Goal: Contribute content: Contribute content

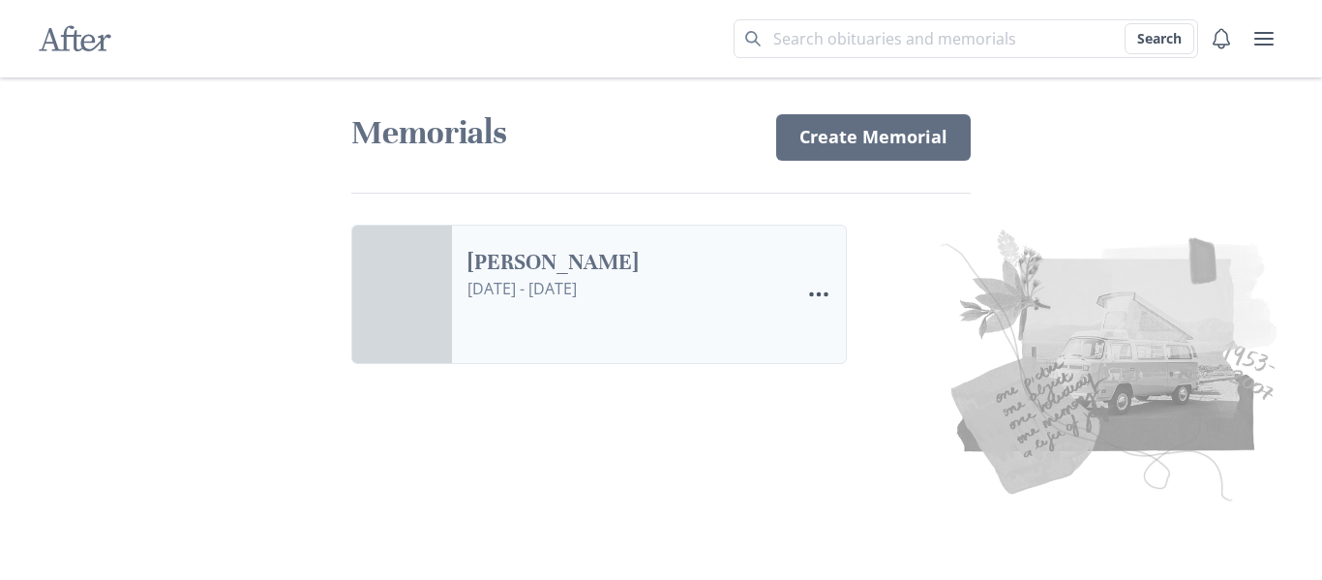
click at [594, 277] on link "[PERSON_NAME]" at bounding box center [626, 263] width 317 height 28
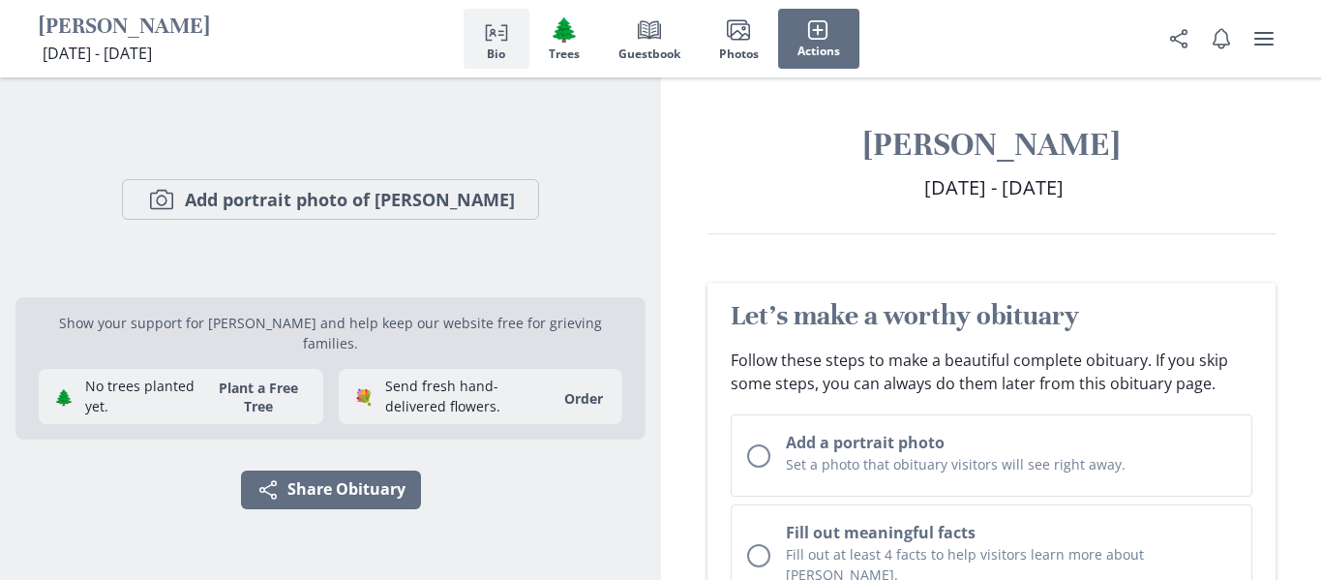
scroll to position [399, 0]
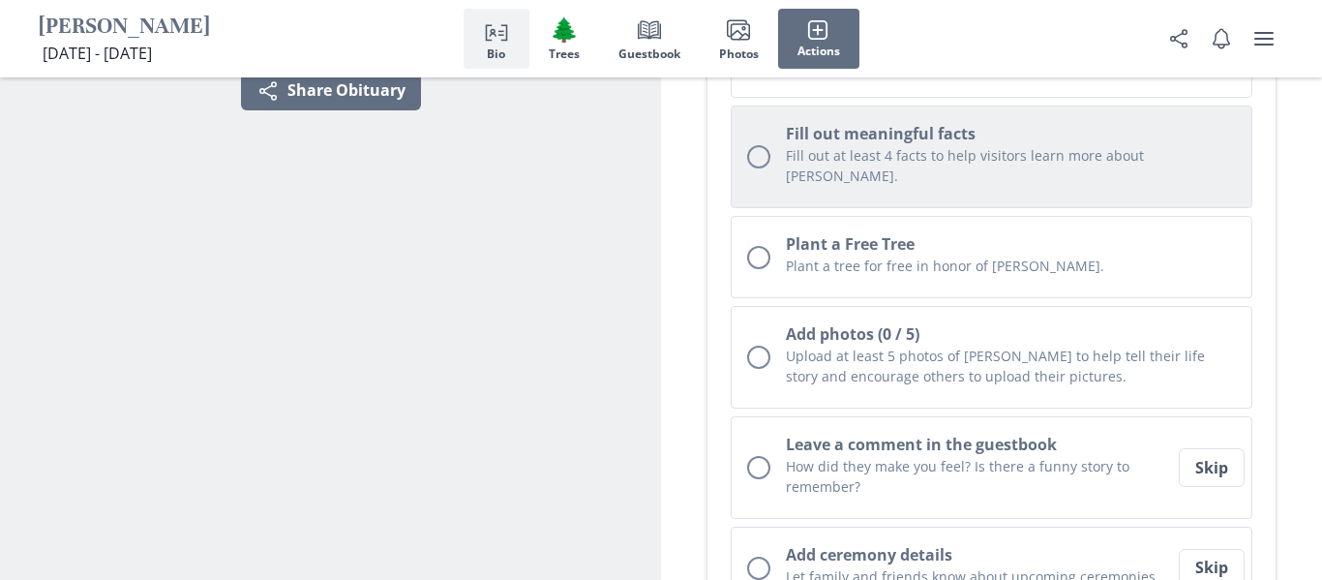
click at [919, 160] on p "Fill out at least 4 facts to help visitors learn more about [PERSON_NAME]." at bounding box center [1011, 165] width 450 height 41
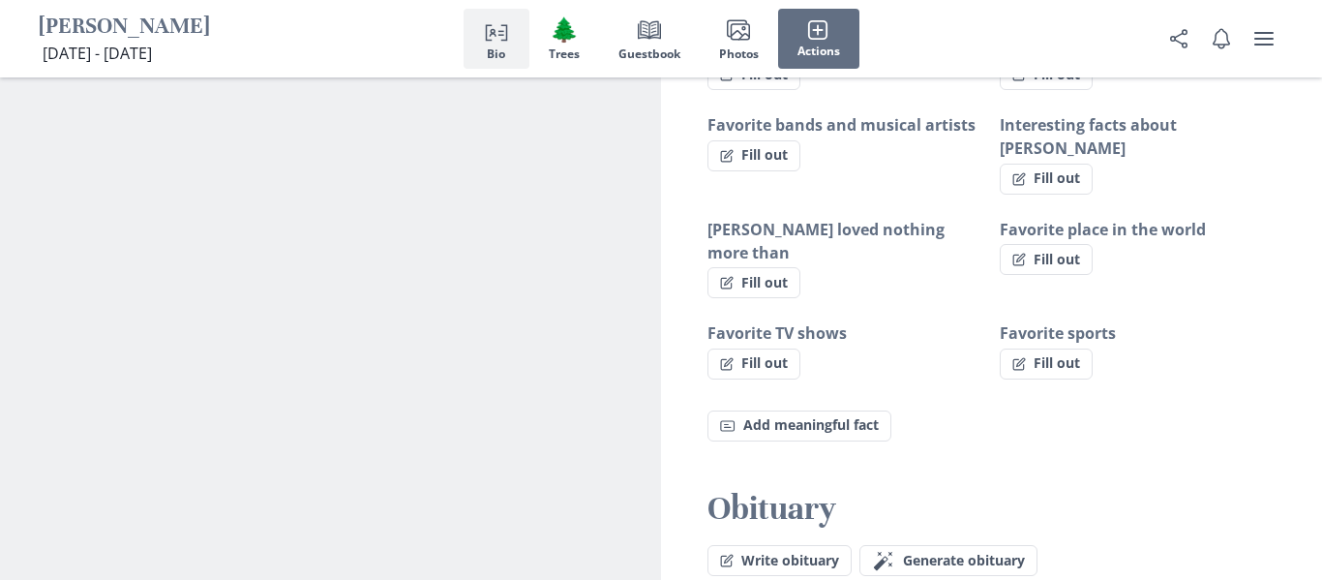
scroll to position [1445, 0]
click at [968, 554] on span "Generate obituary" at bounding box center [964, 562] width 122 height 16
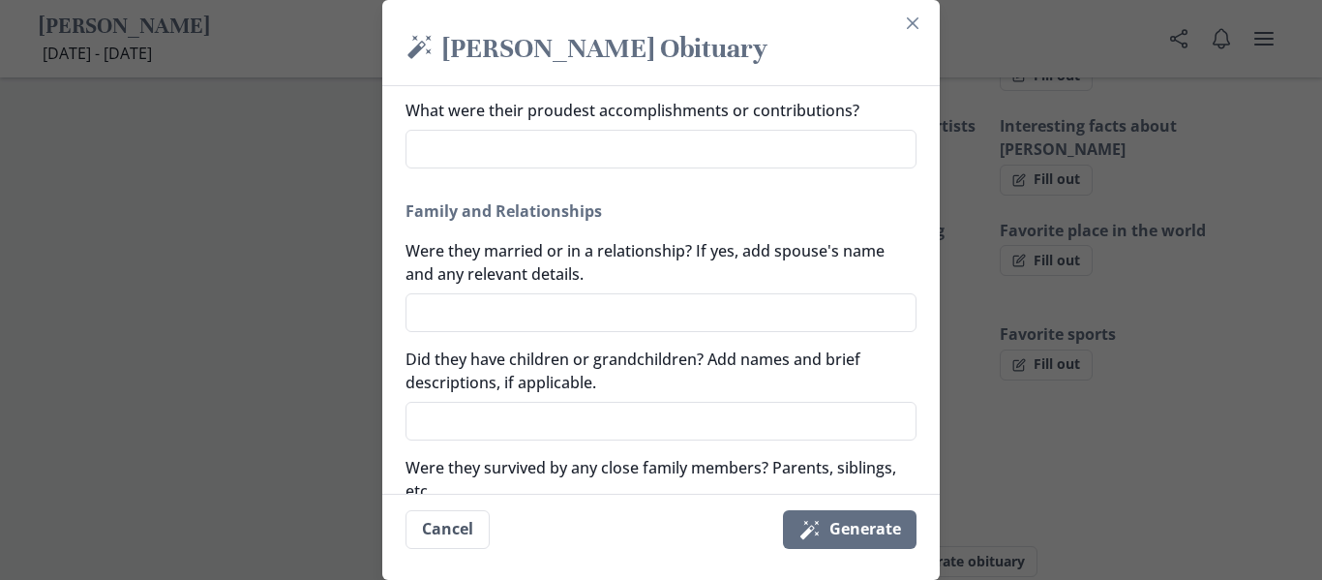
scroll to position [477, 0]
click at [636, 314] on textarea "Were they married or in a relationship? If yes, add spouse's name and any relev…" at bounding box center [661, 310] width 511 height 39
type textarea "D"
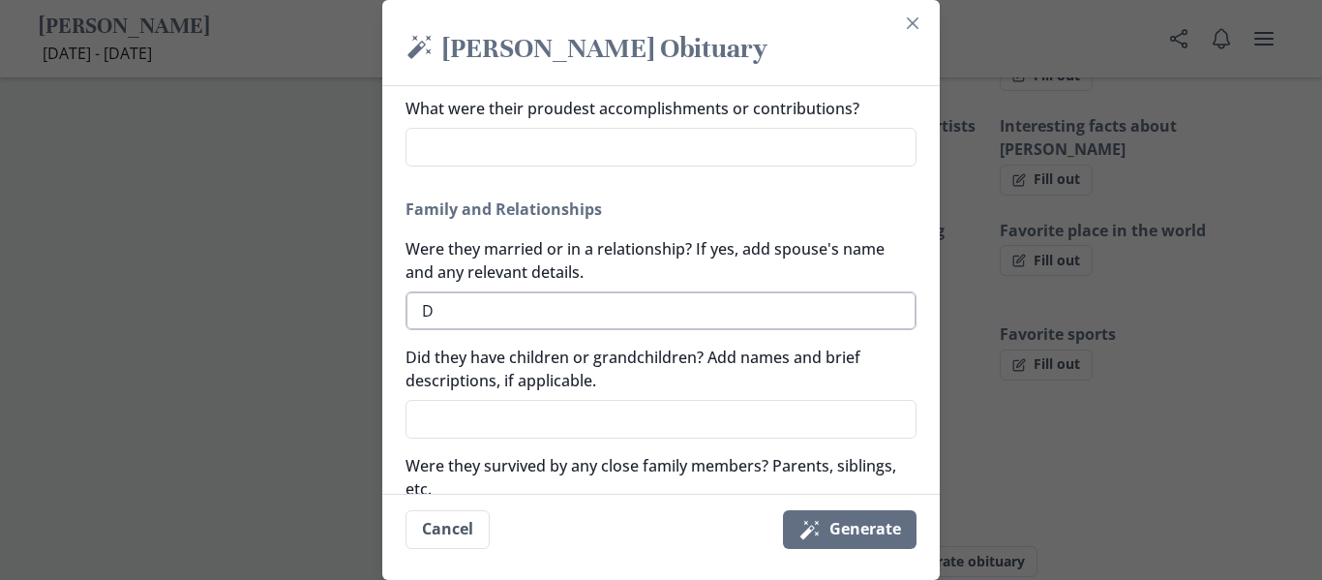
type textarea "x"
type textarea "Da"
type textarea "x"
type textarea "[PERSON_NAME]"
type textarea "x"
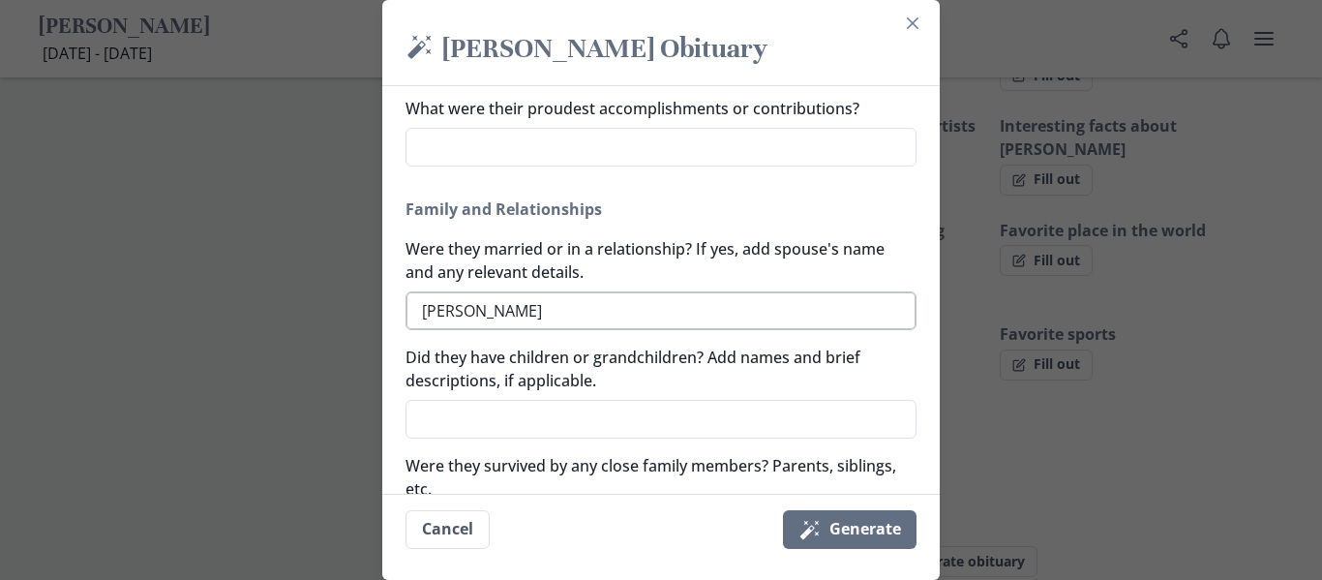
type textarea "[PERSON_NAME]"
type textarea "x"
type textarea "[PERSON_NAME]"
type textarea "x"
type textarea "[PERSON_NAME]"
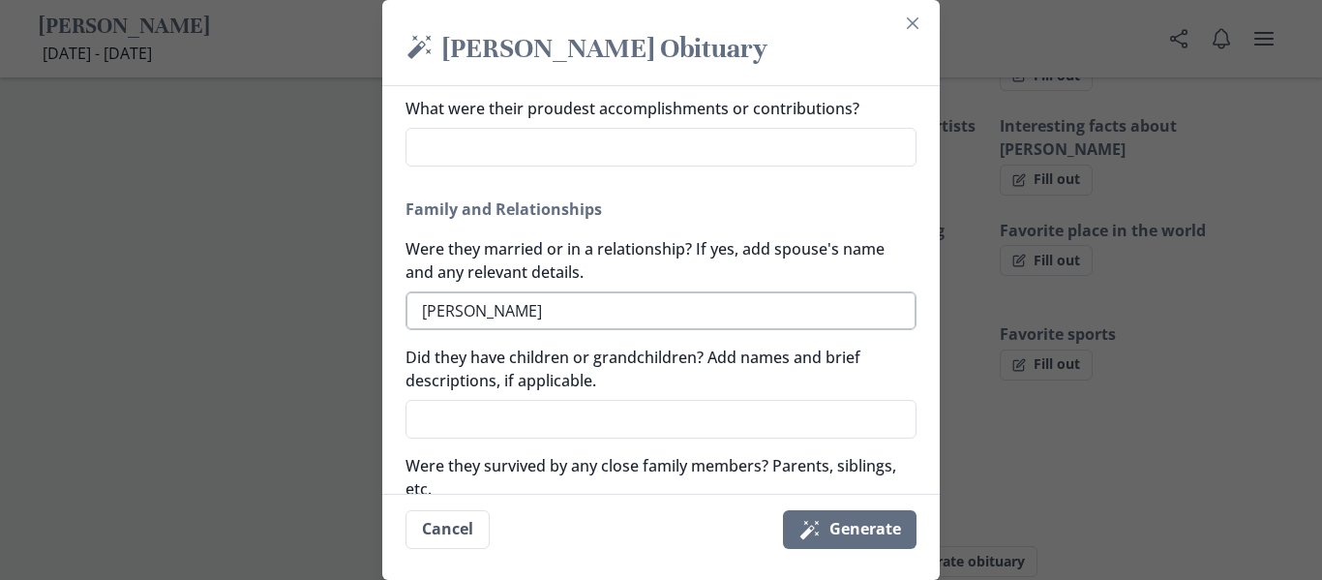
type textarea "x"
type textarea "[PERSON_NAME]"
type textarea "x"
type textarea "[PERSON_NAME]"
type textarea "x"
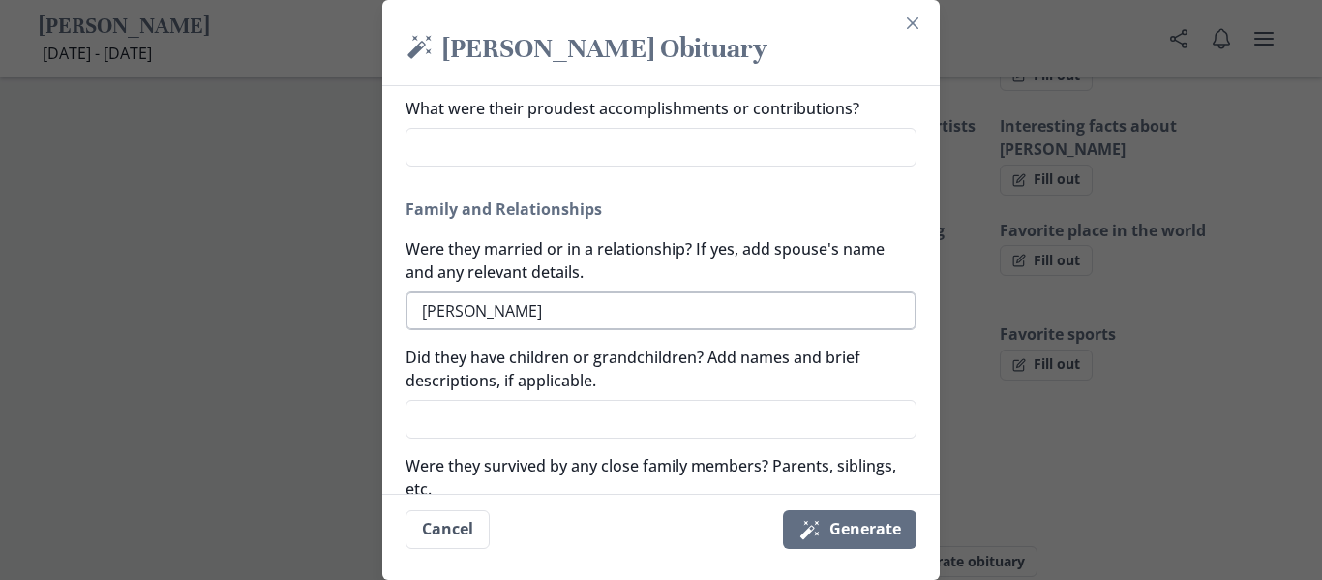
type textarea "[PERSON_NAME]"
type textarea "x"
type textarea "[PERSON_NAME]"
type textarea "x"
type textarea "[PERSON_NAME]"
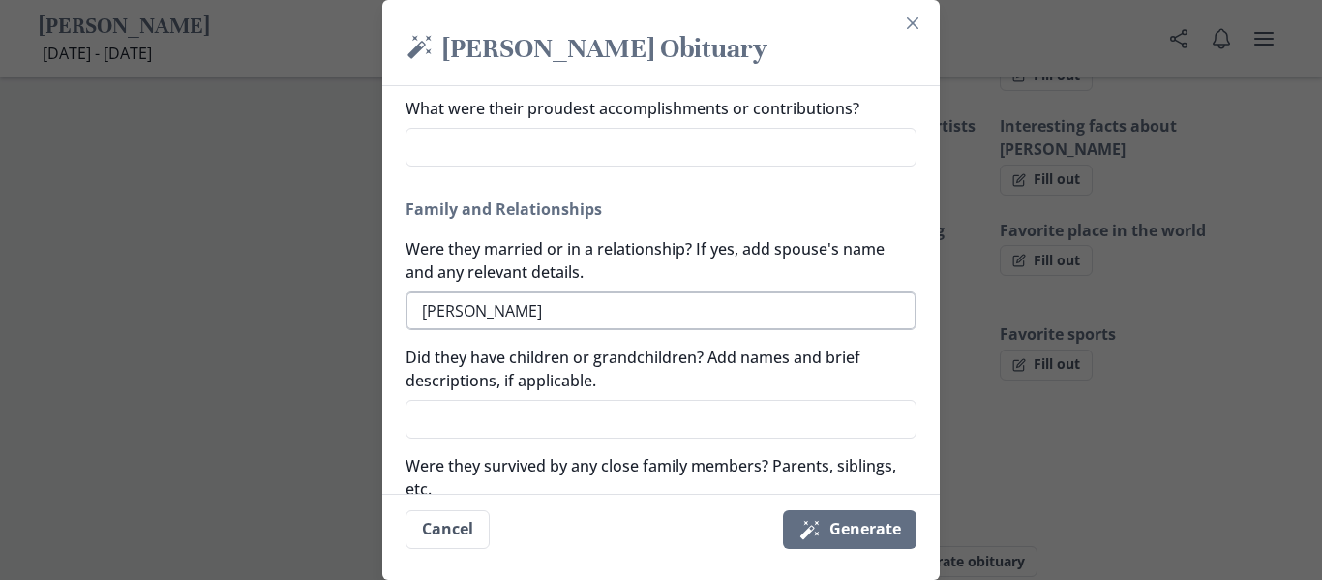
type textarea "x"
type textarea "[PERSON_NAME]"
type textarea "x"
type textarea "[PERSON_NAME]"
type textarea "x"
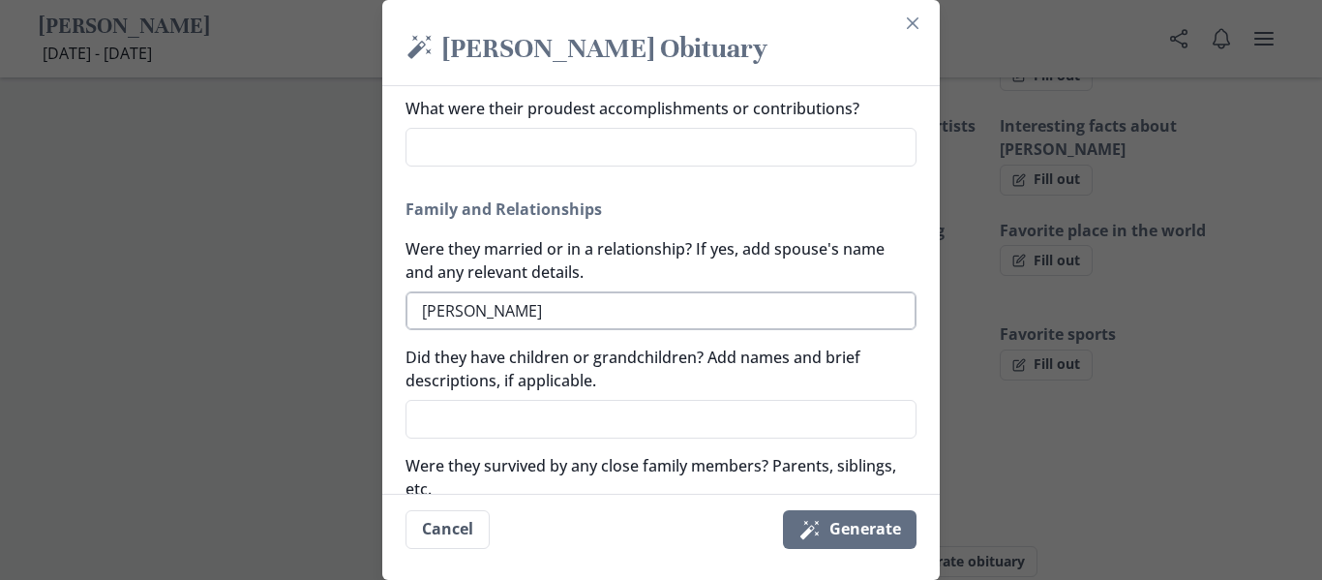
type textarea "[PERSON_NAME]"
type textarea "x"
type textarea "[PERSON_NAME] S"
type textarea "x"
type textarea "[PERSON_NAME] Sp"
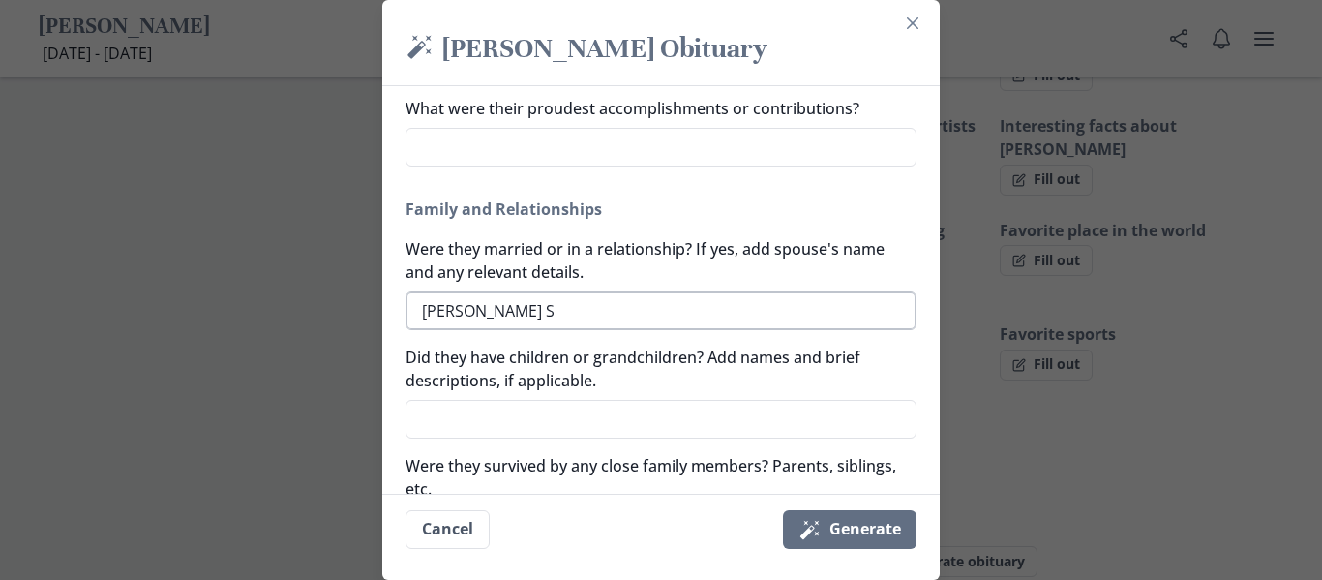
type textarea "x"
type textarea "[PERSON_NAME] Spo"
type textarea "x"
type textarea "[PERSON_NAME] Spou"
type textarea "x"
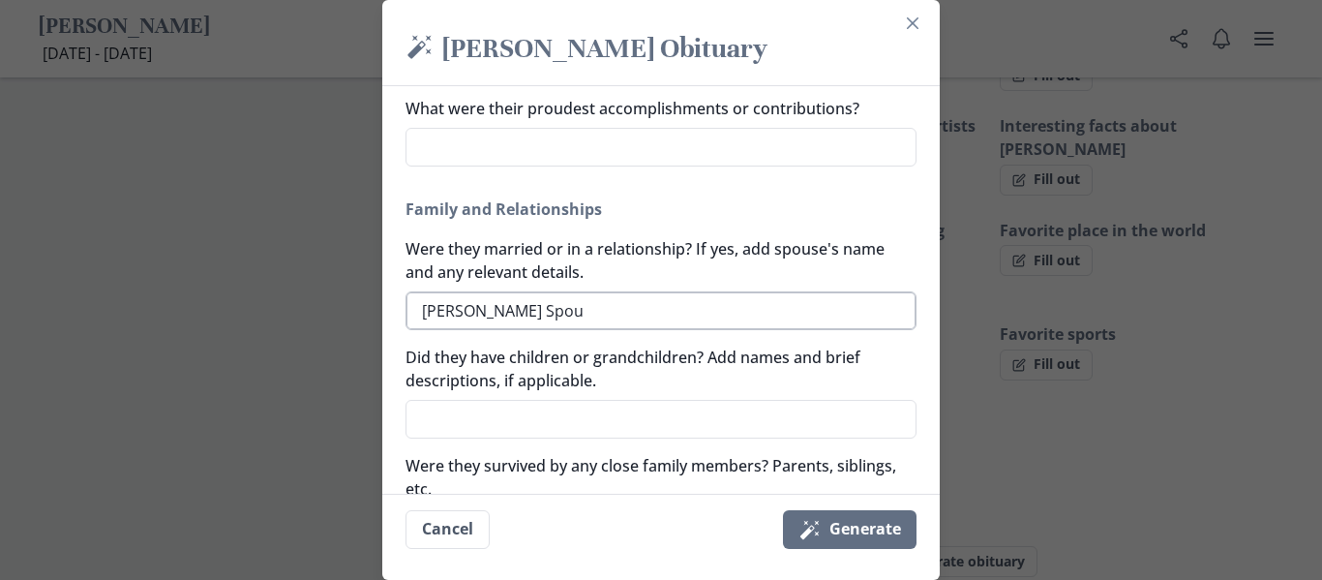
type textarea "[PERSON_NAME] Spous"
type textarea "x"
type textarea "[PERSON_NAME] Spouse"
type textarea "x"
type textarea "[PERSON_NAME] Spouse,"
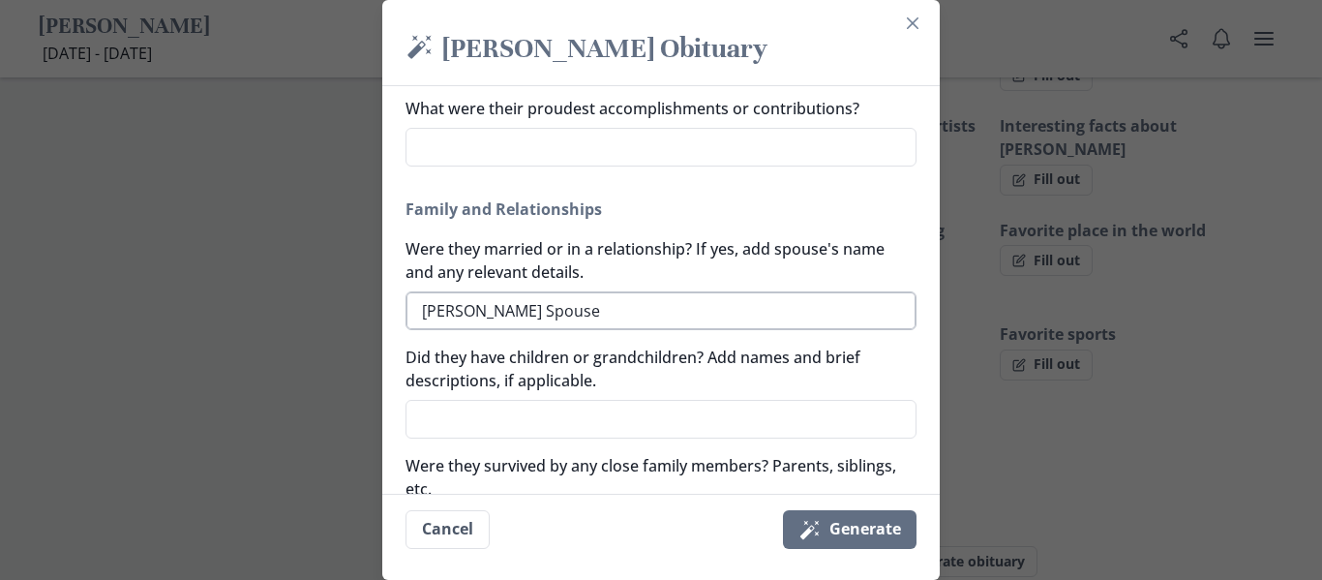
type textarea "x"
type textarea "[PERSON_NAME] Spouse,"
type textarea "x"
type textarea "[PERSON_NAME] Spouse, S"
type textarea "x"
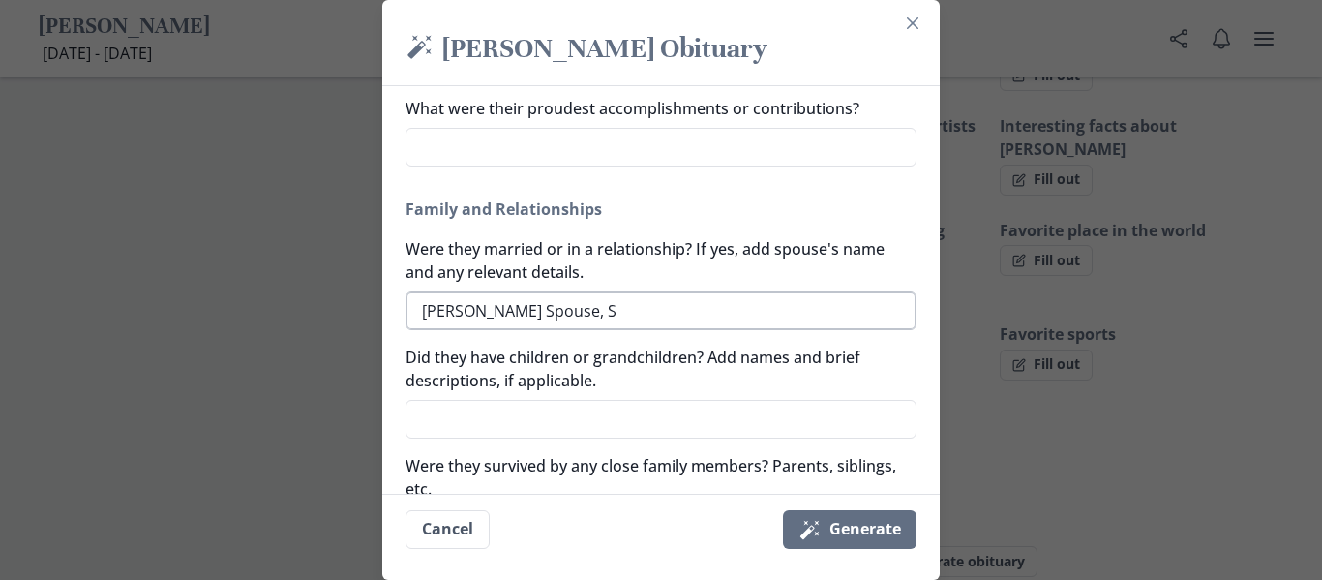
type textarea "[PERSON_NAME] Spouse, So"
type textarea "x"
type textarea "[PERSON_NAME] Spouse, Son"
type textarea "x"
type textarea "[PERSON_NAME] Spouse, Son"
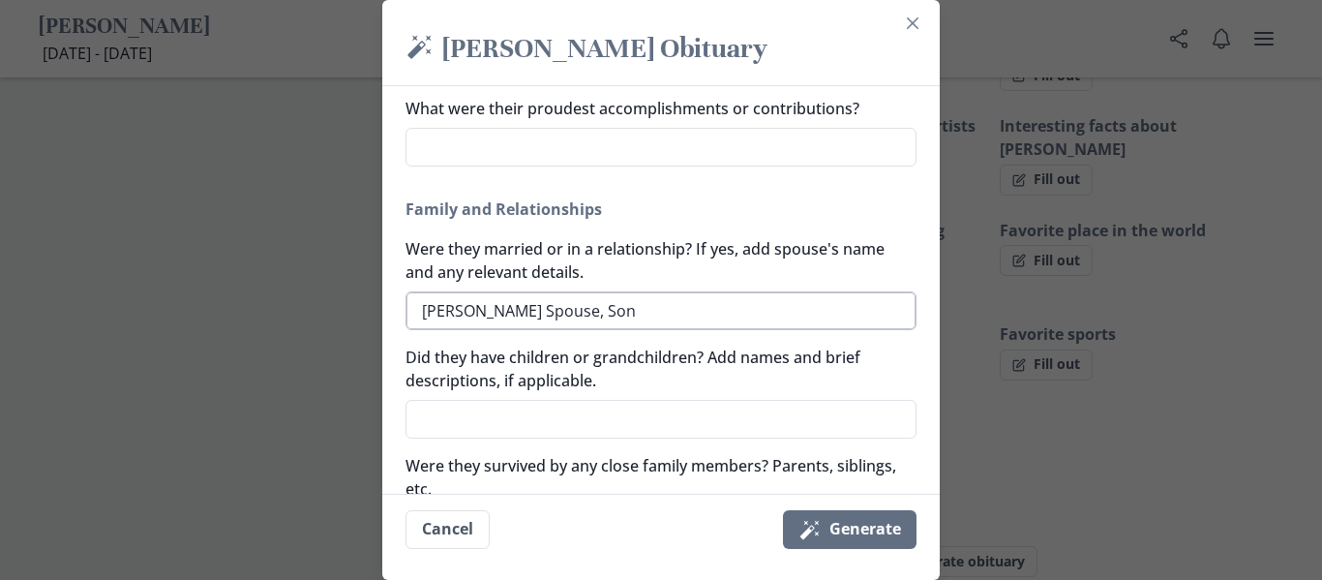
type textarea "x"
type textarea "[PERSON_NAME] Spouse, Son J"
type textarea "x"
type textarea "[PERSON_NAME] Spouse, Son Jo"
type textarea "x"
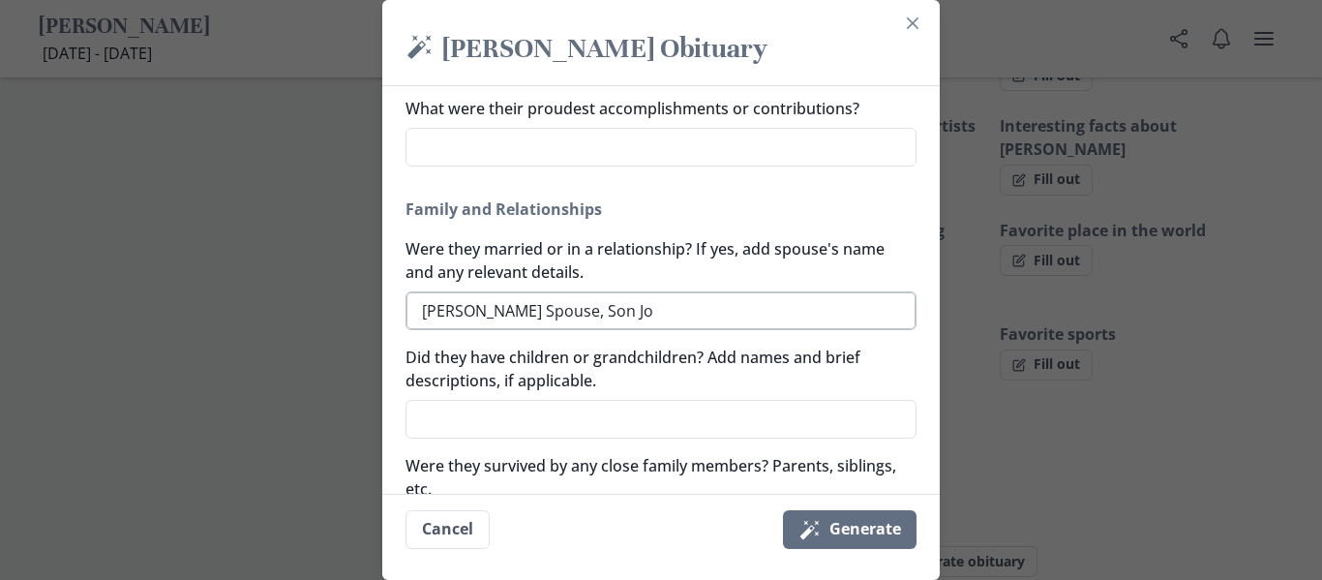
type textarea "[PERSON_NAME] Spouse, [PERSON_NAME]"
type textarea "x"
type textarea "[PERSON_NAME] Spouse, [PERSON_NAME]"
type textarea "x"
type textarea "[PERSON_NAME] Spouse, Son [PERSON_NAME]"
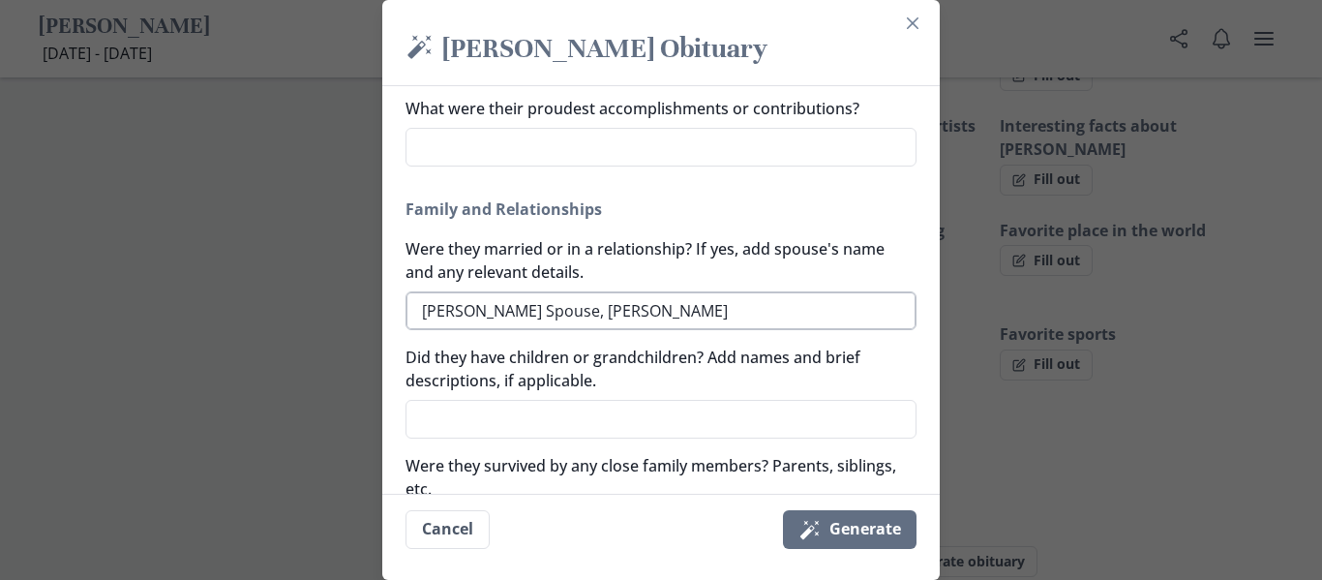
type textarea "x"
type textarea "[PERSON_NAME] Spouse, Son [PERSON_NAME]"
type textarea "x"
type textarea "[PERSON_NAME] Spouse, Son [PERSON_NAME]"
type textarea "x"
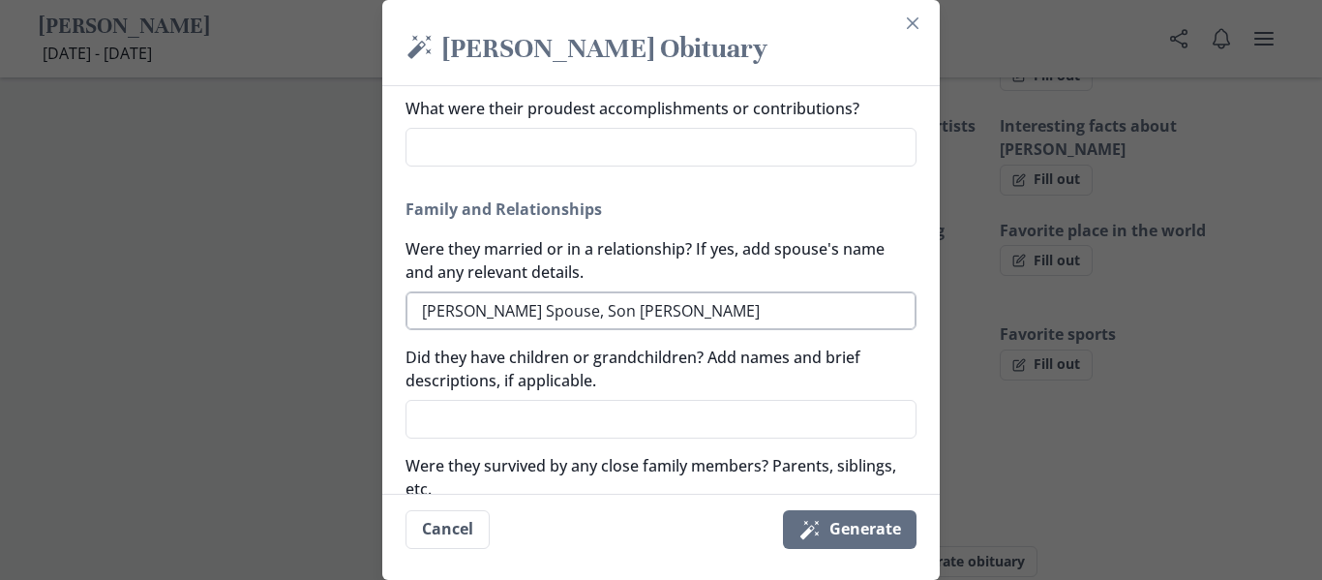
type textarea "[PERSON_NAME] Spouse, Son [PERSON_NAME]"
type textarea "x"
type textarea "[PERSON_NAME] Spouse, Son [PERSON_NAME]"
type textarea "x"
type textarea "[PERSON_NAME] Spouse, [PERSON_NAME]"
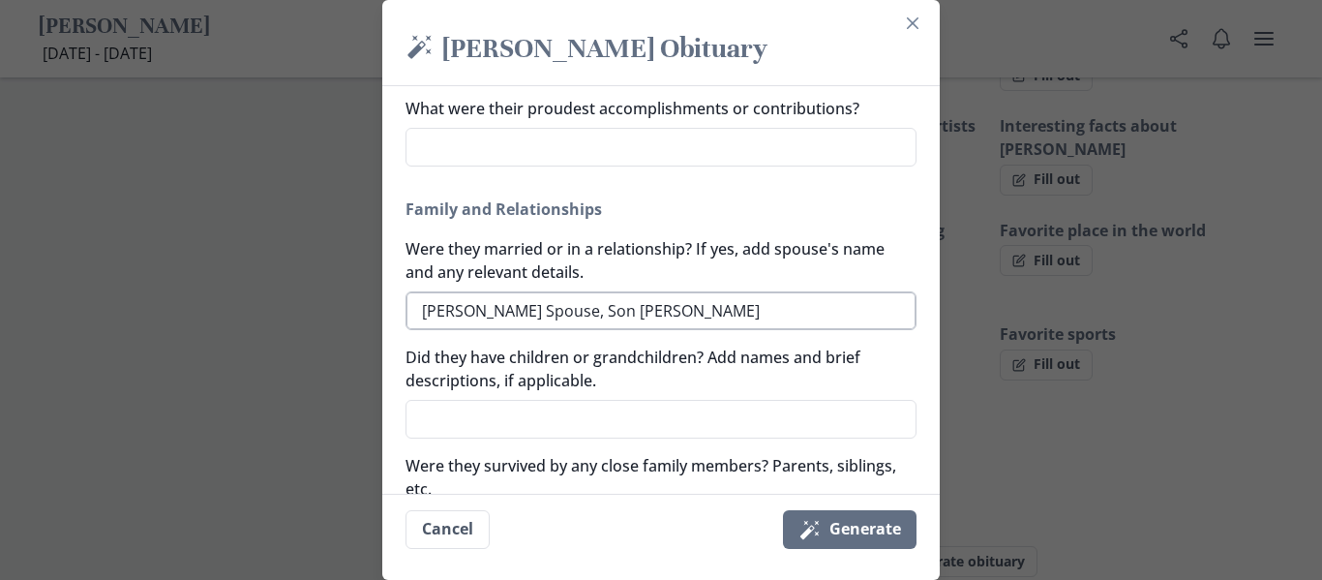
type textarea "x"
type textarea "[PERSON_NAME] Spouse, Son [PERSON_NAME]"
type textarea "x"
type textarea "[PERSON_NAME] Spouse, Son [PERSON_NAME]"
type textarea "x"
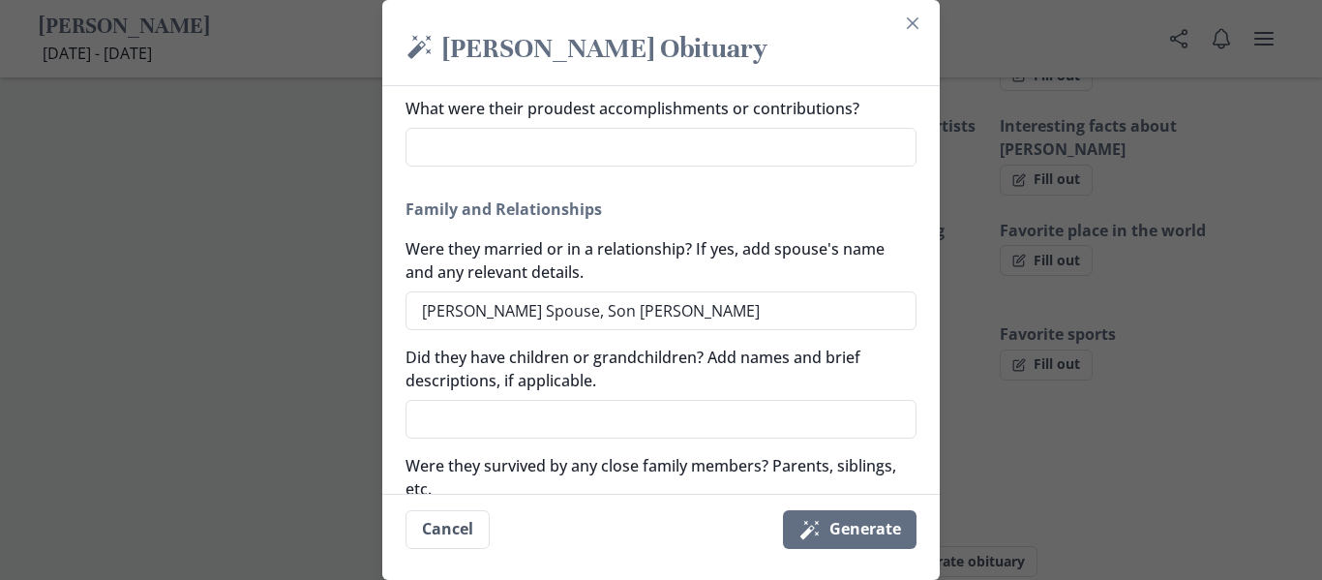
type textarea "[PERSON_NAME] Spouse, Son [PERSON_NAME]"
type textarea "x"
type textarea "[PERSON_NAME] Spouse, Son [PERSON_NAME]"
type textarea "x"
type textarea "[PERSON_NAME] Spouse, Son [PERSON_NAME]"
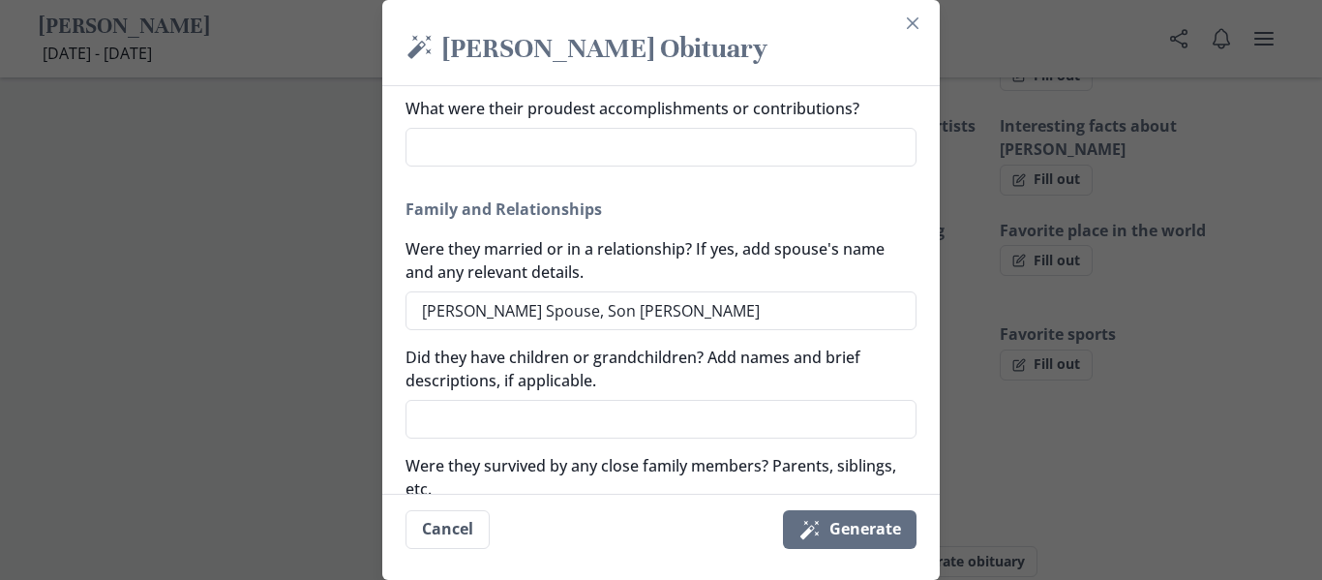
type textarea "x"
type textarea "[PERSON_NAME] Spouse, Son [PERSON_NAME]"
type textarea "x"
type textarea "[PERSON_NAME] Spouse, Son [PERSON_NAME]"
type textarea "x"
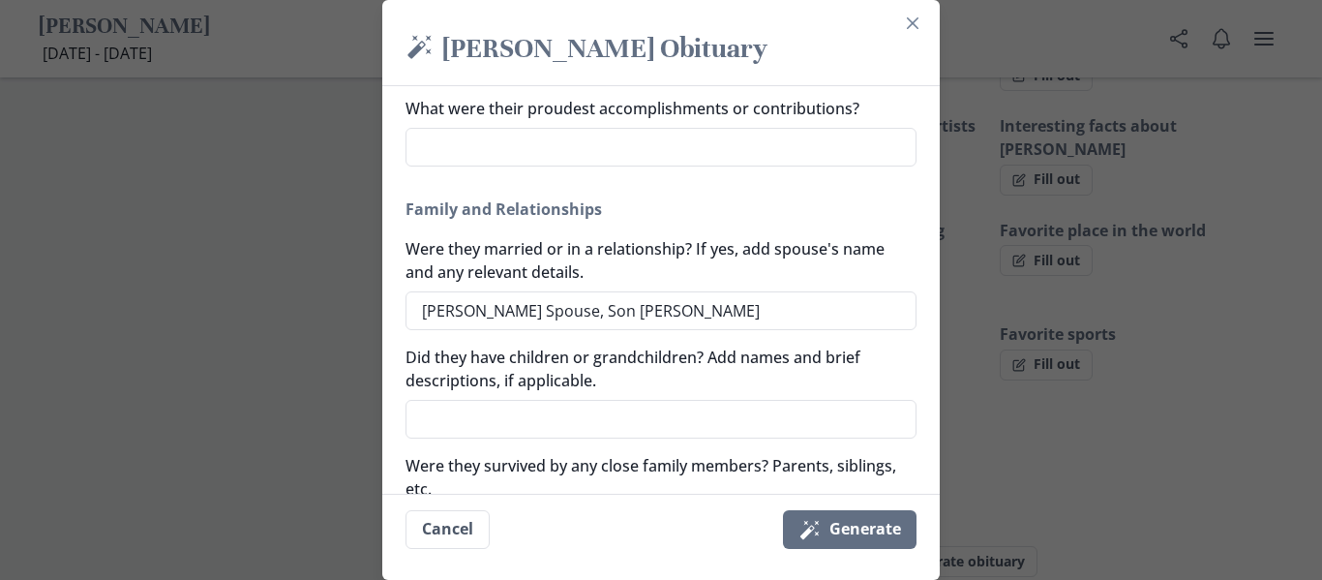
type textarea "[PERSON_NAME] Spouse, Son [PERSON_NAME]"
type textarea "x"
type textarea "[PERSON_NAME] Spouse, [PERSON_NAME]"
type textarea "x"
type textarea "[PERSON_NAME] Spouse, [PERSON_NAME]"
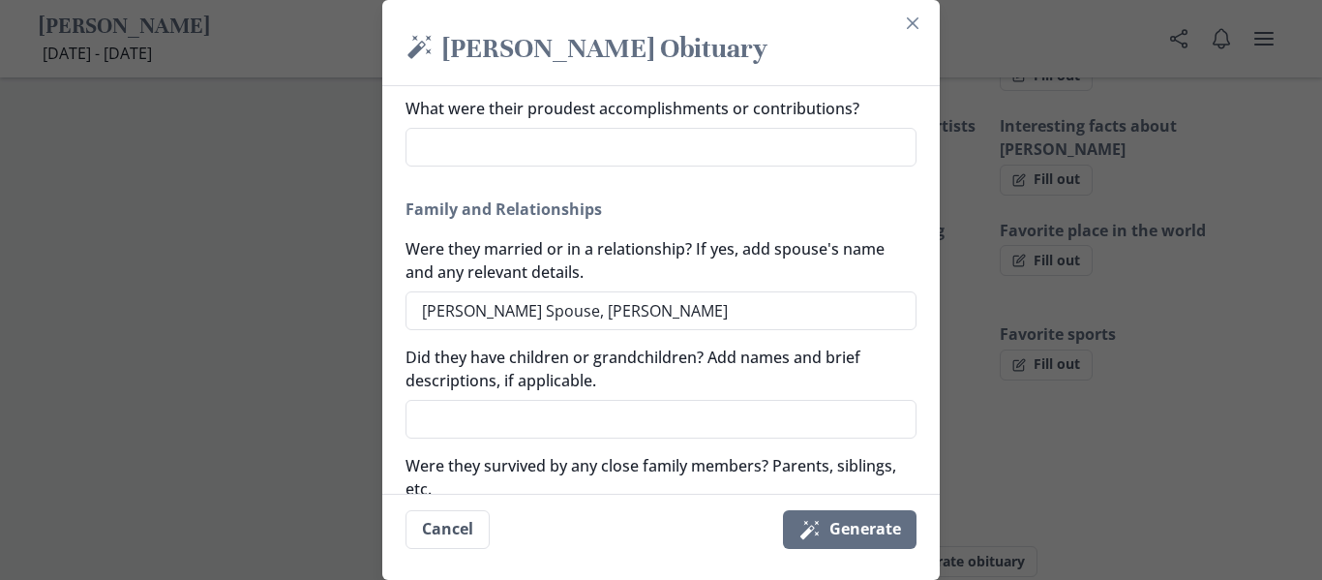
type textarea "x"
type textarea "[PERSON_NAME] Spouse, Son Jo"
type textarea "x"
type textarea "[PERSON_NAME] Spouse, Son J"
type textarea "x"
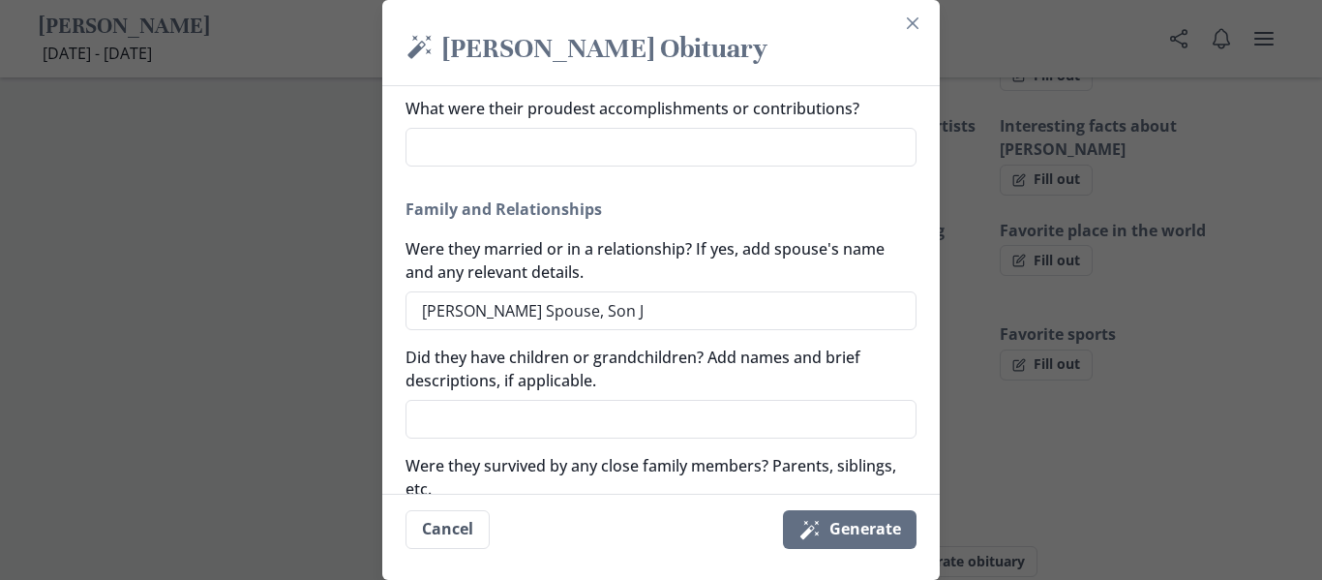
type textarea "[PERSON_NAME] Spouse, Son"
type textarea "x"
type textarea "[PERSON_NAME] Spouse, Son"
type textarea "x"
type textarea "[PERSON_NAME] Spouse, So"
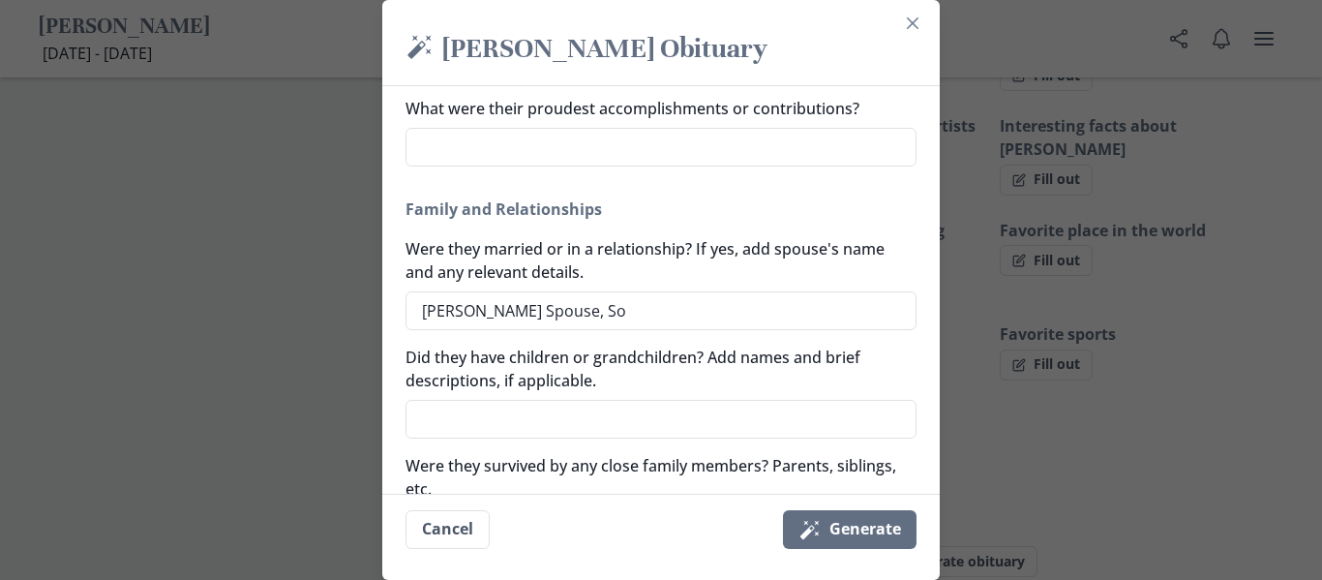
type textarea "x"
type textarea "[PERSON_NAME] Spouse, S"
type textarea "x"
type textarea "[PERSON_NAME] Spouse,"
type textarea "x"
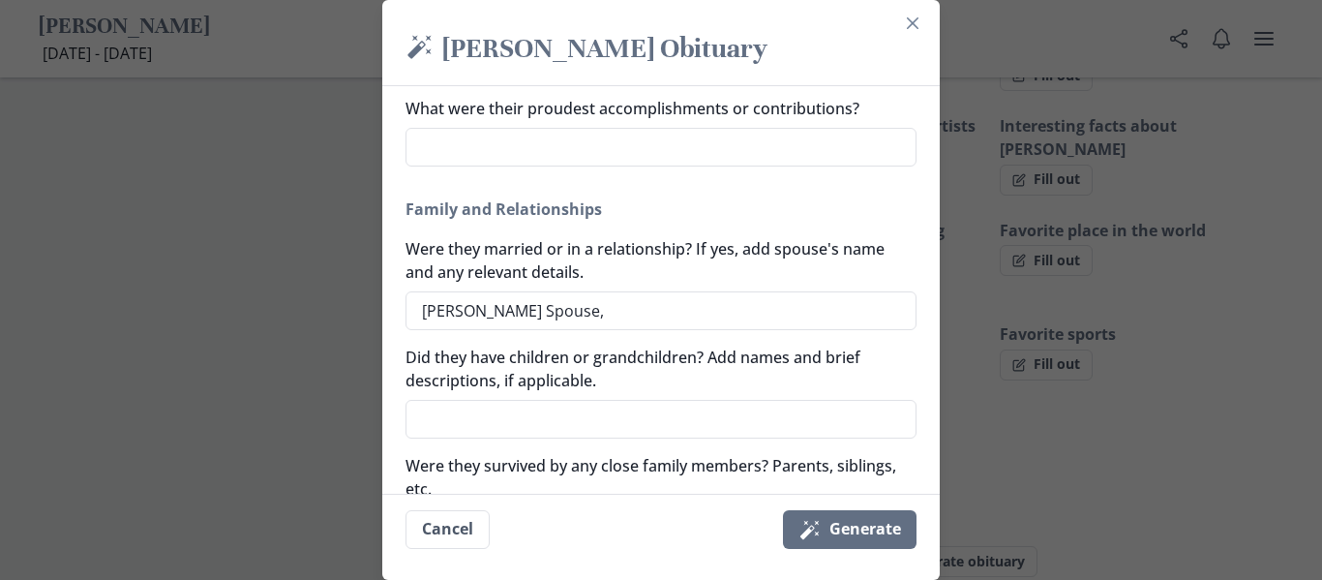
type textarea "[PERSON_NAME] Spouse,"
type textarea "x"
type textarea "[PERSON_NAME] Spouse"
type textarea "x"
type textarea "[PERSON_NAME] Spous"
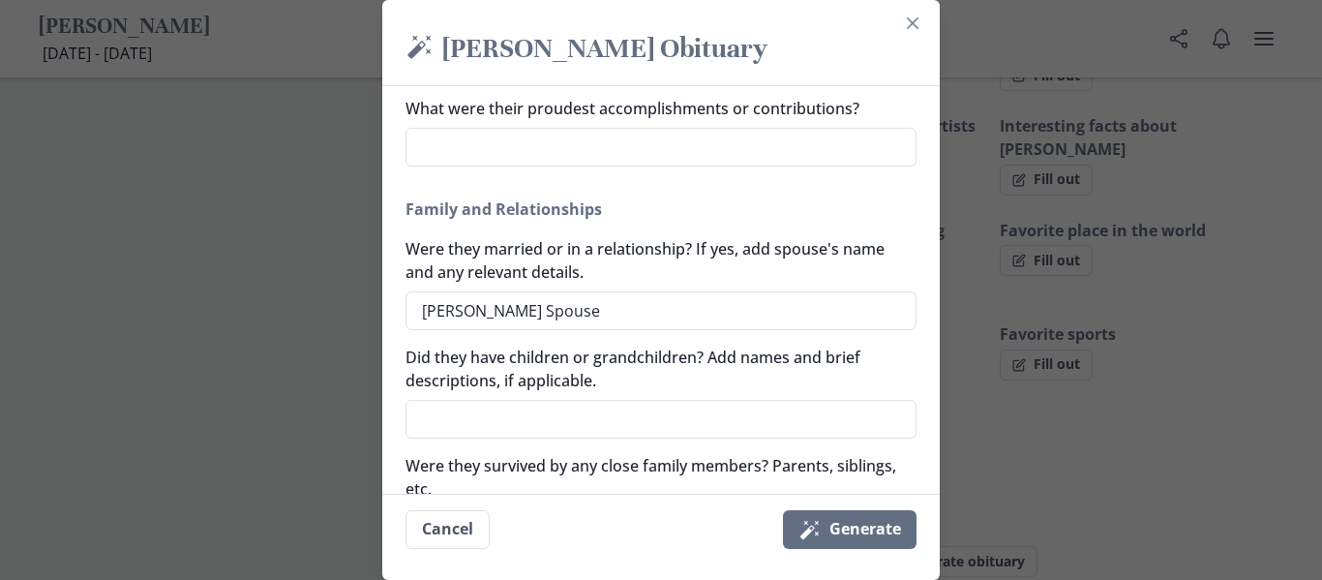
type textarea "x"
type textarea "[PERSON_NAME] Spou"
type textarea "x"
type textarea "[PERSON_NAME] Spo"
type textarea "x"
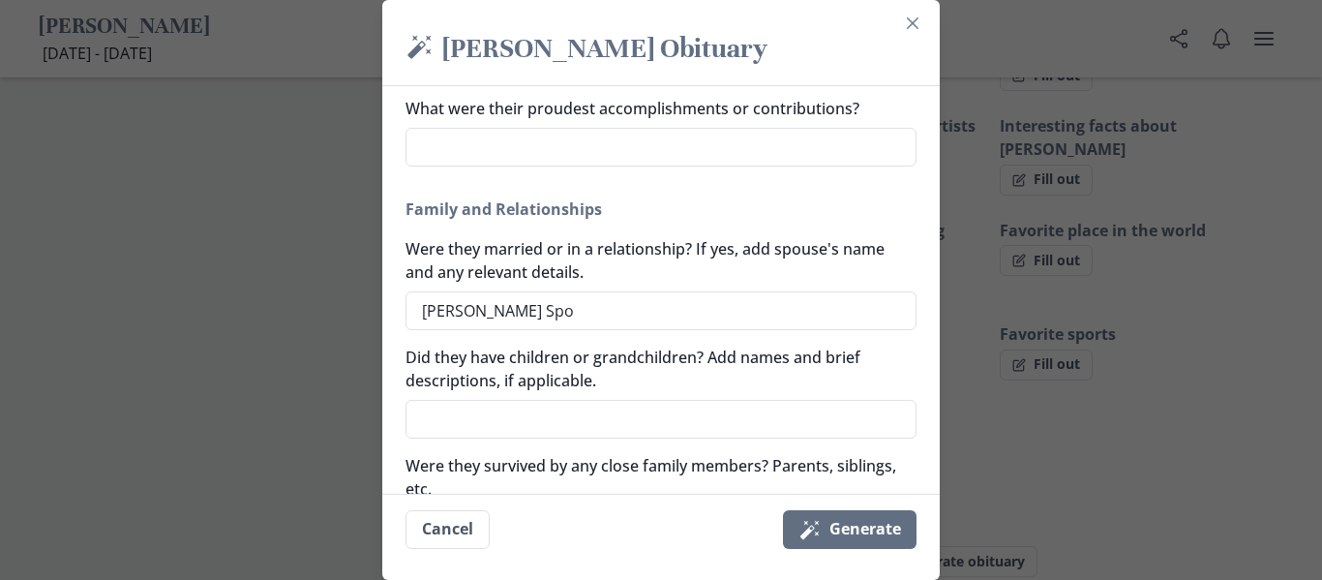
type textarea "[PERSON_NAME] Sp"
type textarea "x"
type textarea "[PERSON_NAME] S"
type textarea "x"
type textarea "[PERSON_NAME]"
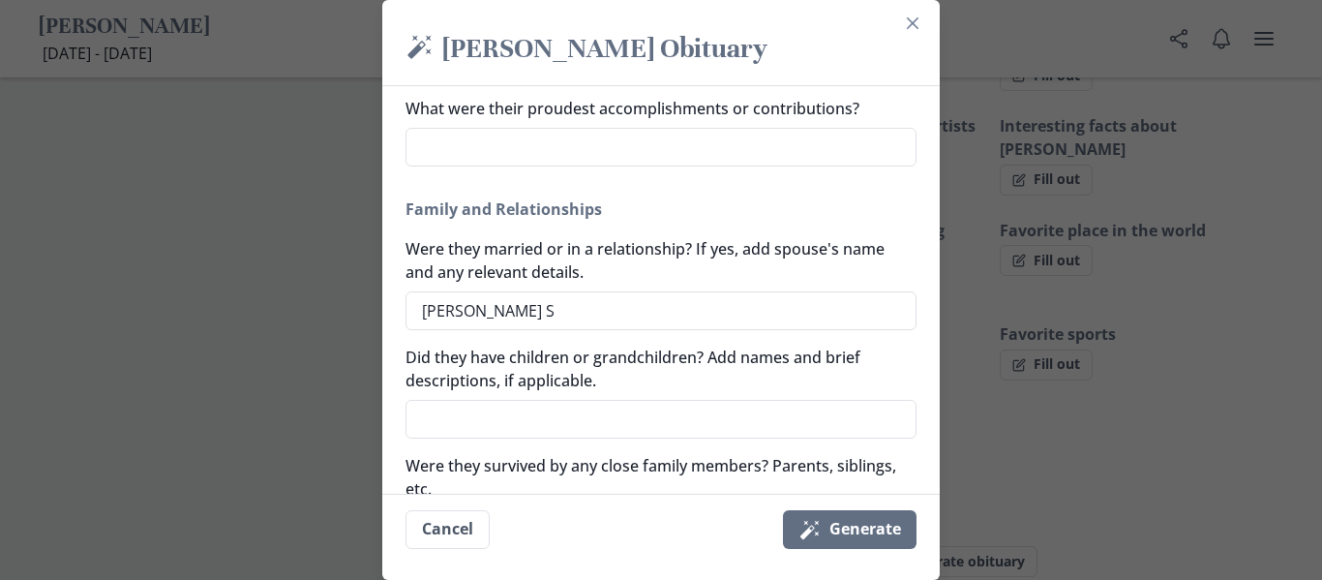
type textarea "x"
type textarea "[PERSON_NAME]"
type textarea "x"
type textarea "[PERSON_NAME]"
type textarea "x"
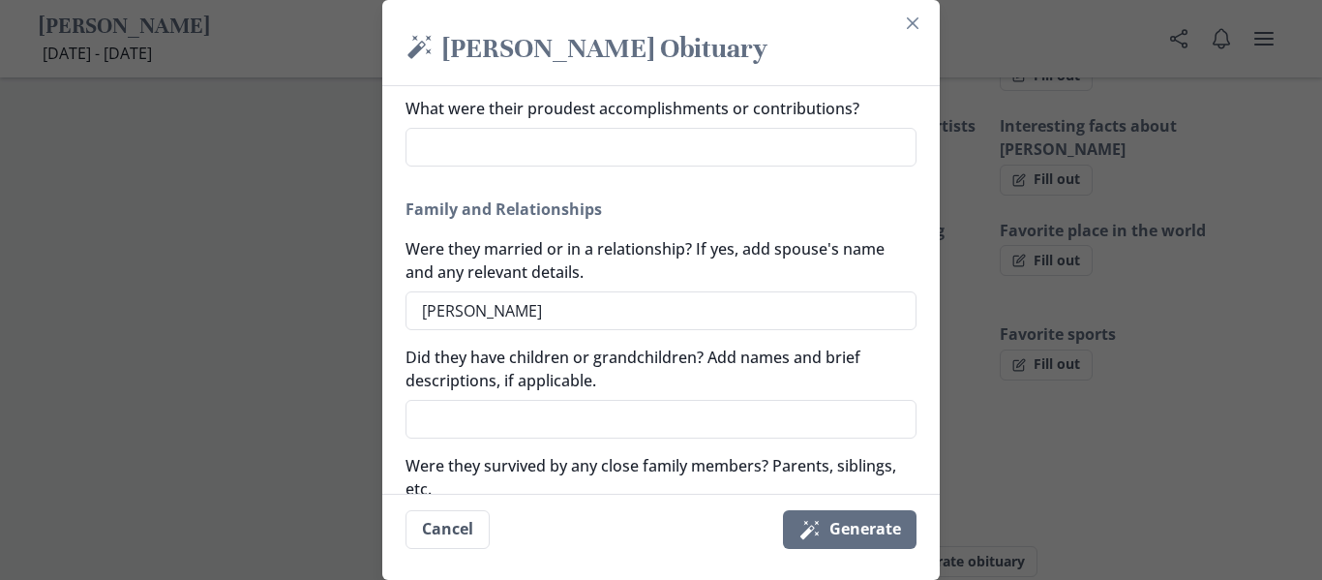
type textarea "[PERSON_NAME] w"
type textarea "x"
type textarea "[PERSON_NAME] wa"
type textarea "x"
type textarea "[PERSON_NAME] was"
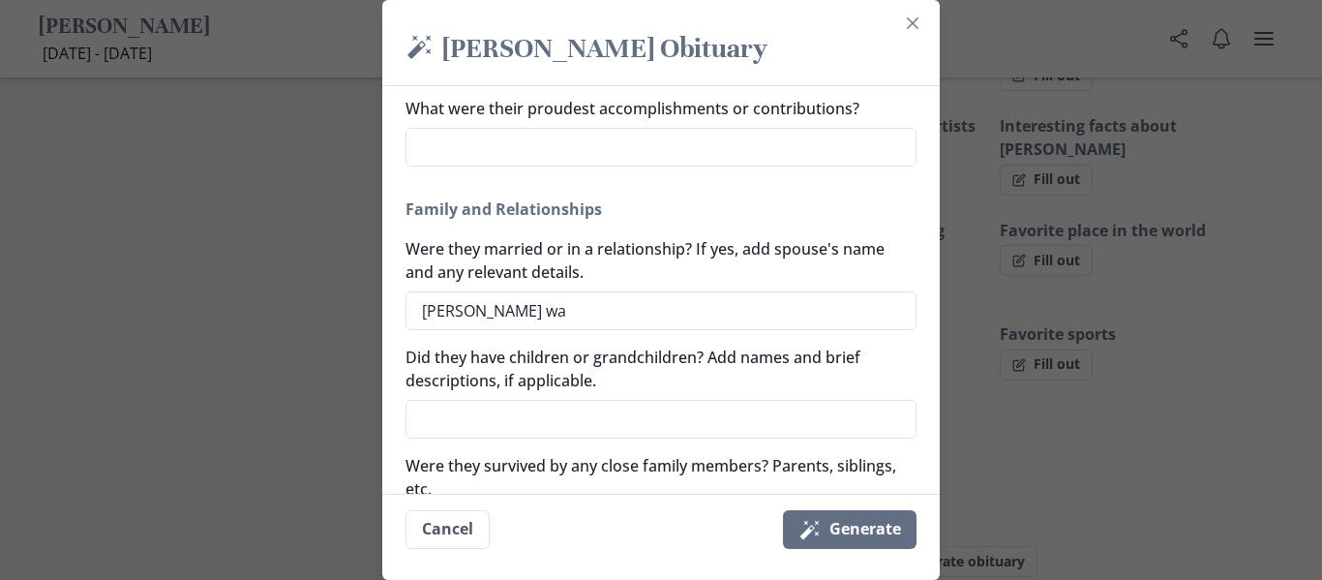
type textarea "x"
type textarea "[PERSON_NAME] was"
type textarea "x"
type textarea "[PERSON_NAME] was h"
type textarea "x"
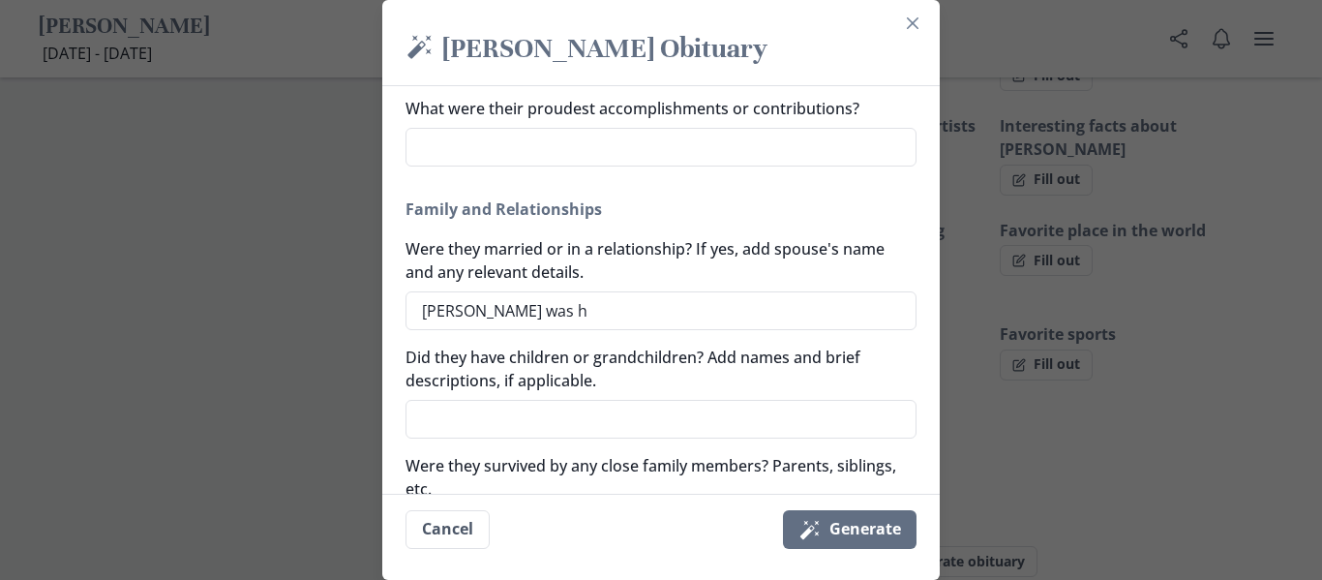
type textarea "[PERSON_NAME] was he"
type textarea "x"
type textarea "[PERSON_NAME] was her"
type textarea "x"
type textarea "[PERSON_NAME] was her h"
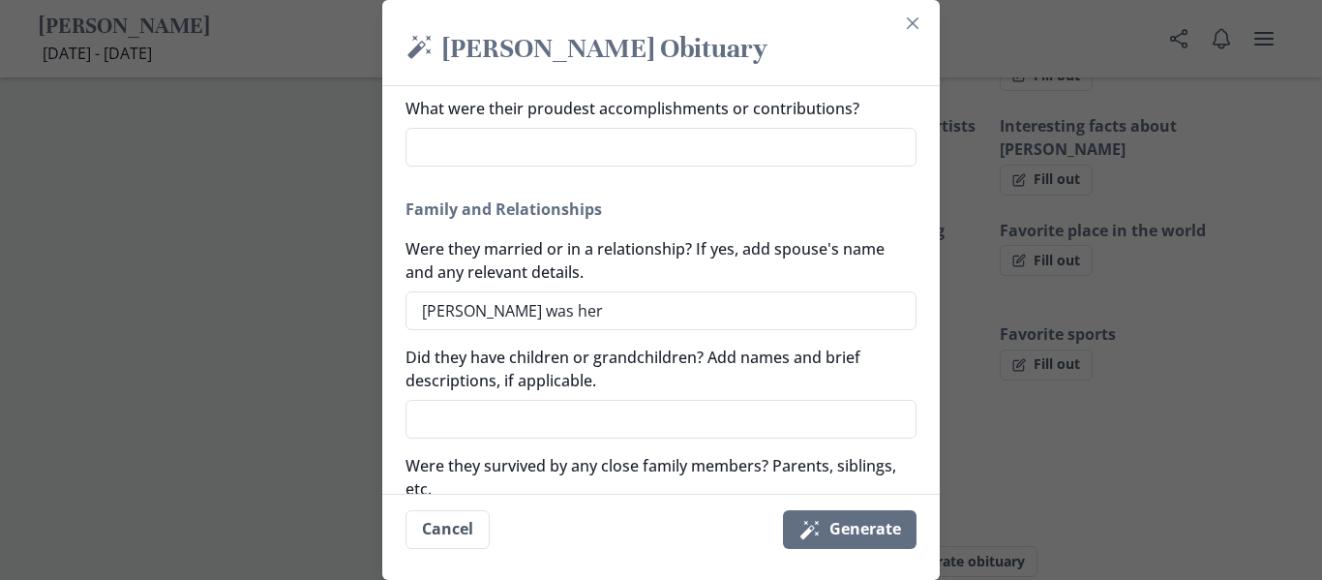
type textarea "x"
type textarea "[PERSON_NAME] was her hu"
type textarea "x"
type textarea "[PERSON_NAME] was her hus"
type textarea "x"
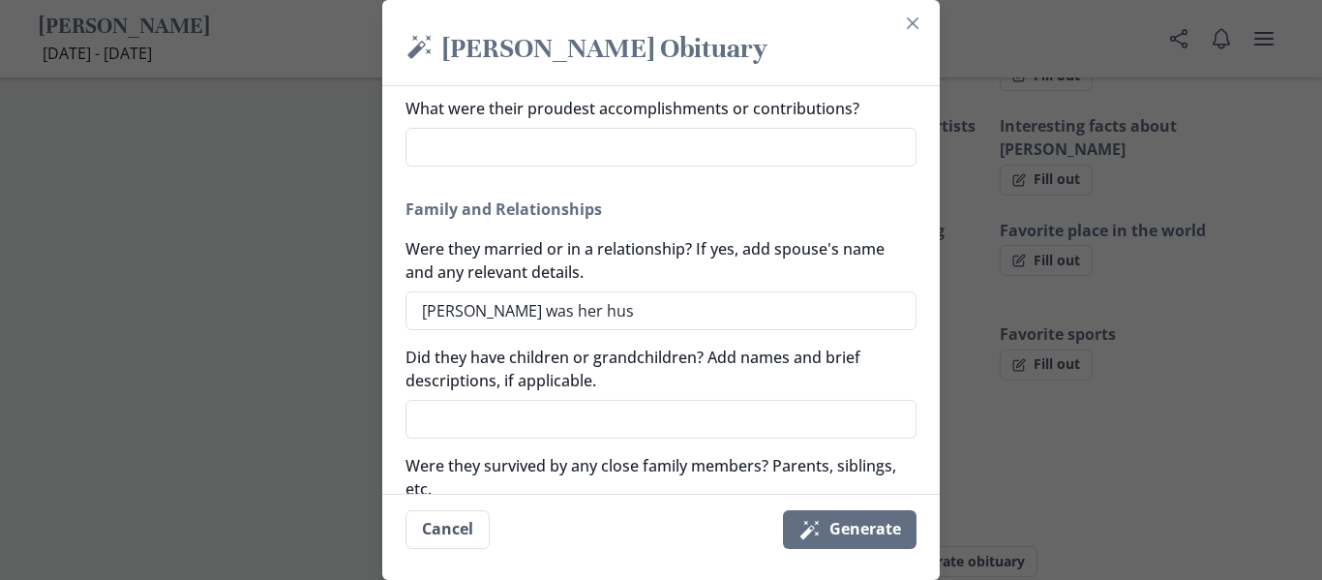
type textarea "[PERSON_NAME] was her husn"
type textarea "x"
type textarea "[PERSON_NAME] was her husna"
type textarea "x"
type textarea "[PERSON_NAME] was her husn"
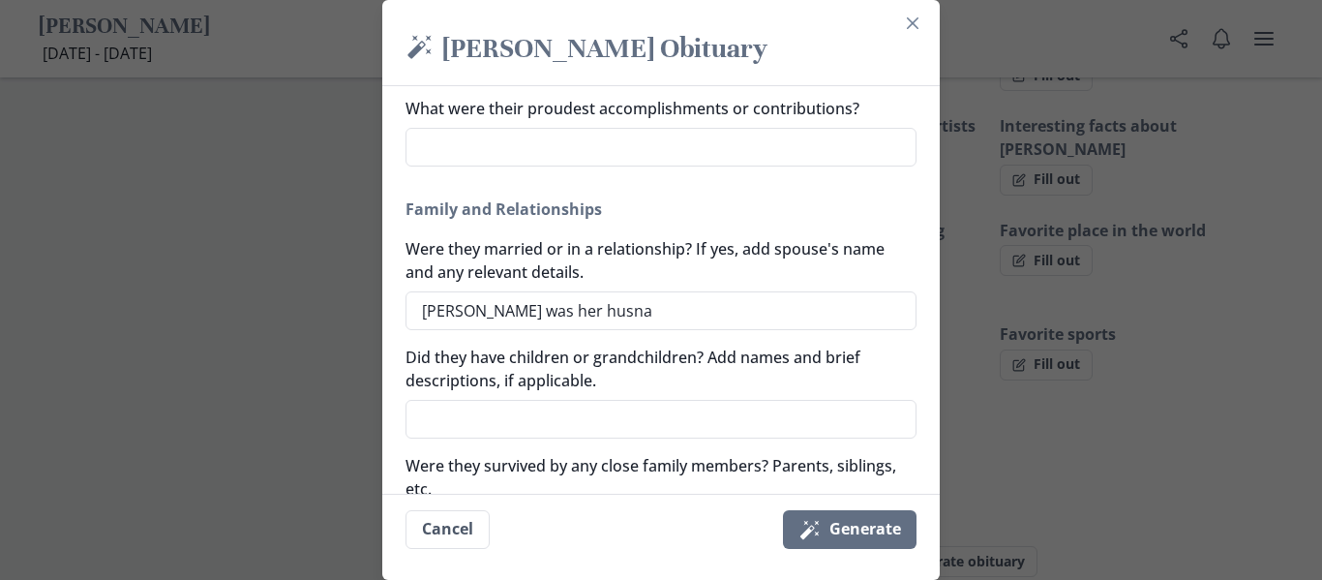
type textarea "x"
type textarea "[PERSON_NAME] was her hus"
type textarea "x"
type textarea "[PERSON_NAME] was her husb"
type textarea "x"
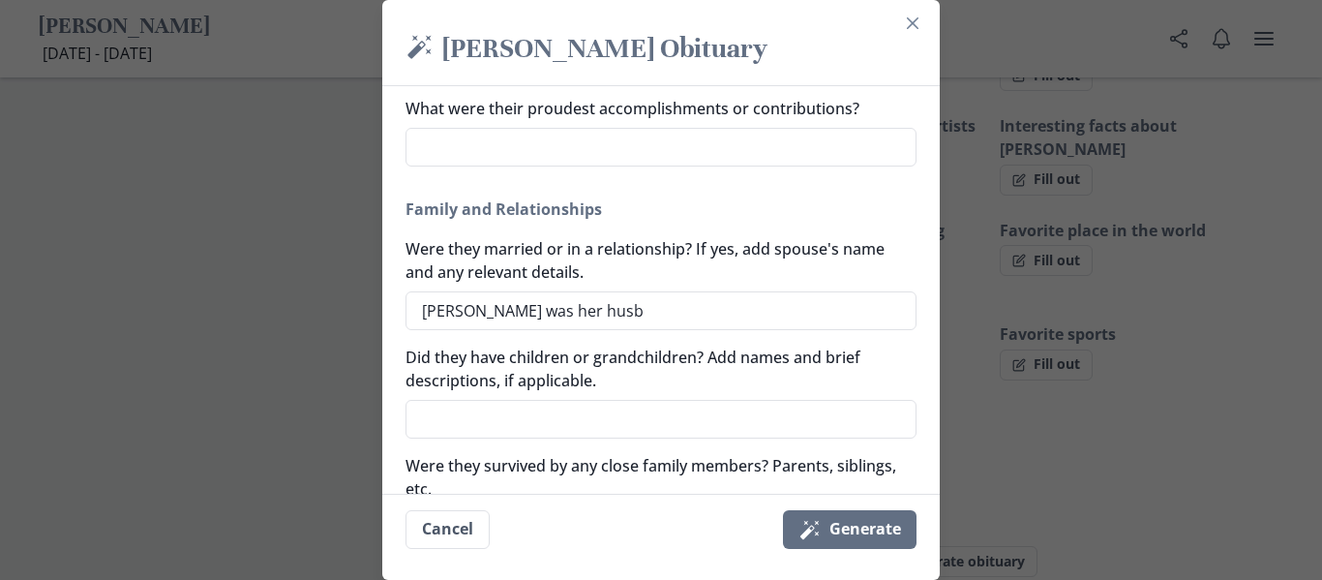
type textarea "[PERSON_NAME] was her husba"
type textarea "x"
type textarea "[PERSON_NAME] was her husban"
type textarea "x"
type textarea "[PERSON_NAME] was her husband"
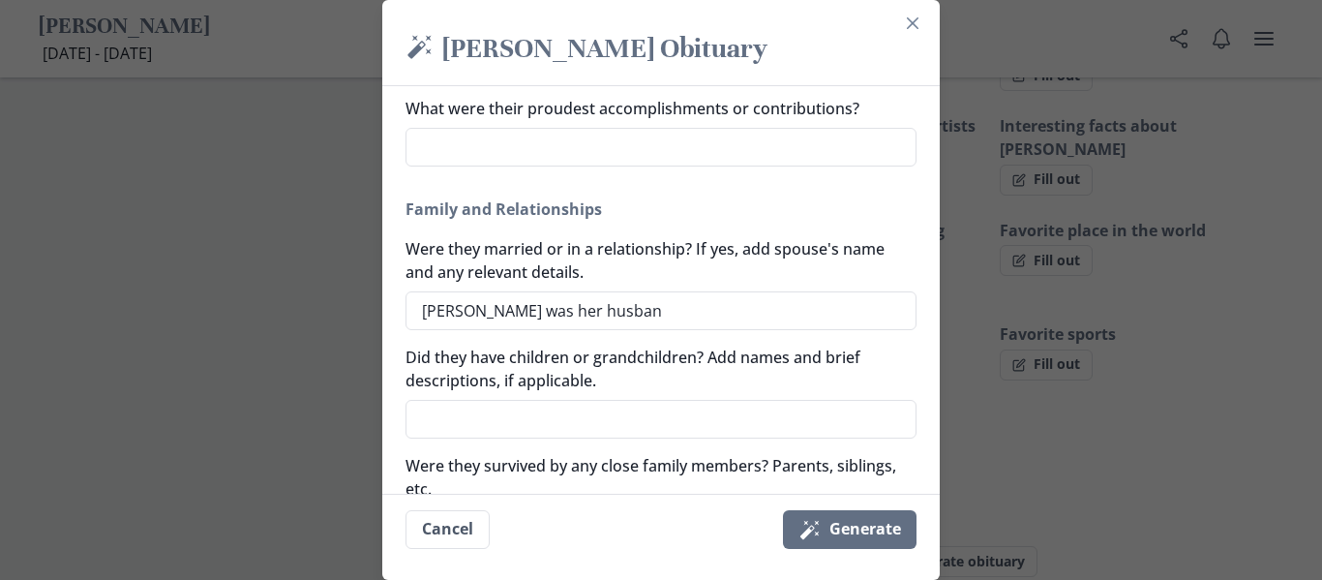
type textarea "x"
type textarea "[PERSON_NAME] was her husband"
type textarea "x"
type textarea "H"
type textarea "x"
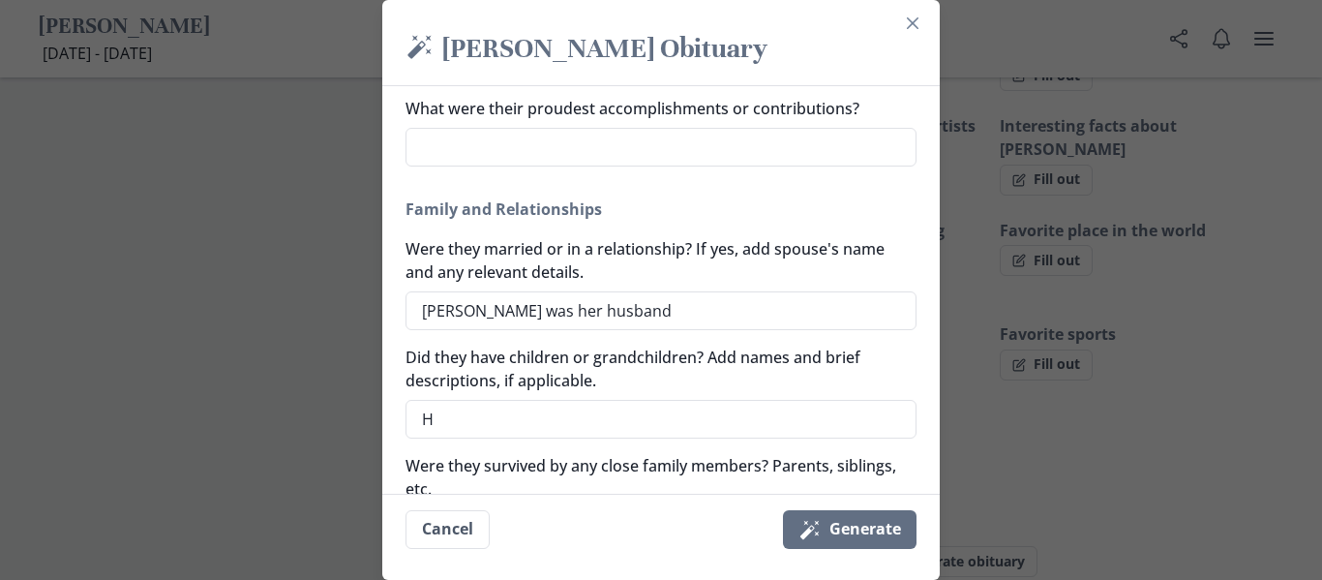
type textarea "Ha"
type textarea "x"
type textarea "Had"
type textarea "x"
type textarea "Had"
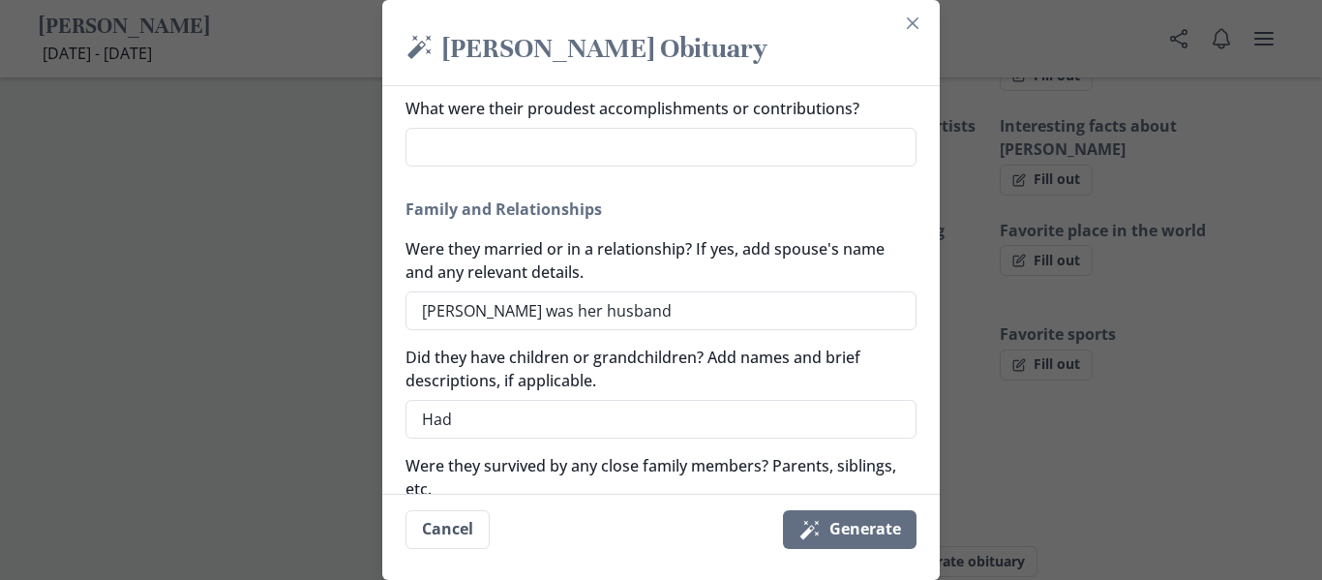
type textarea "x"
type textarea "Had o"
type textarea "x"
type textarea "Had on"
type textarea "x"
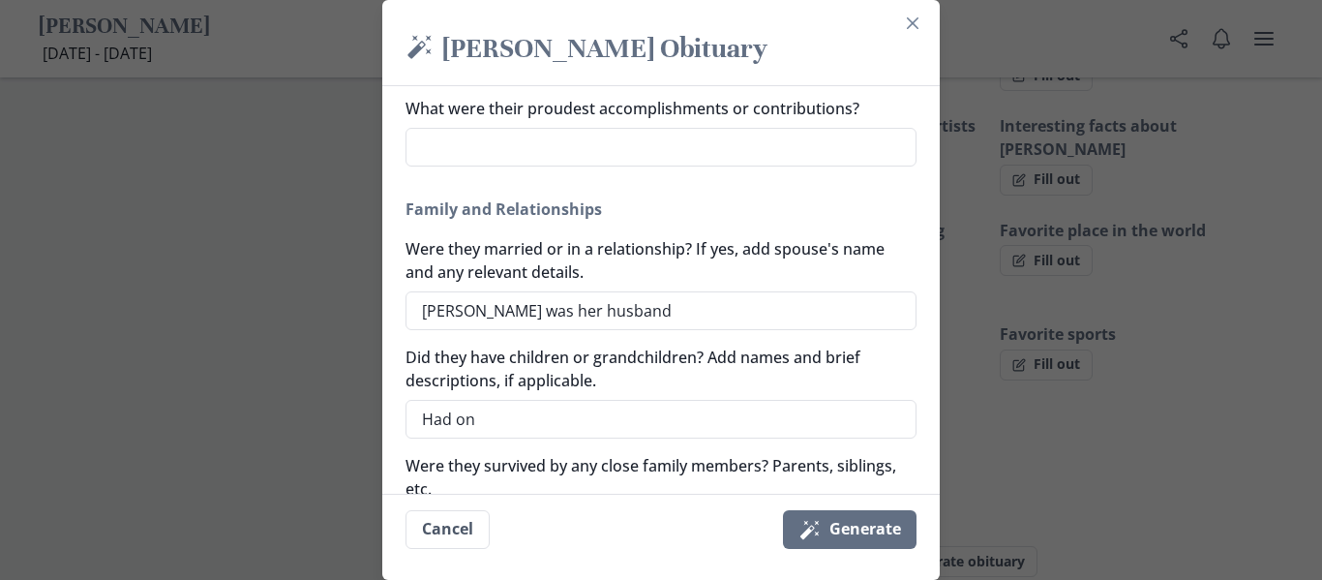
type textarea "Had one"
type textarea "x"
type textarea "Had one"
type textarea "x"
type textarea "Had one so"
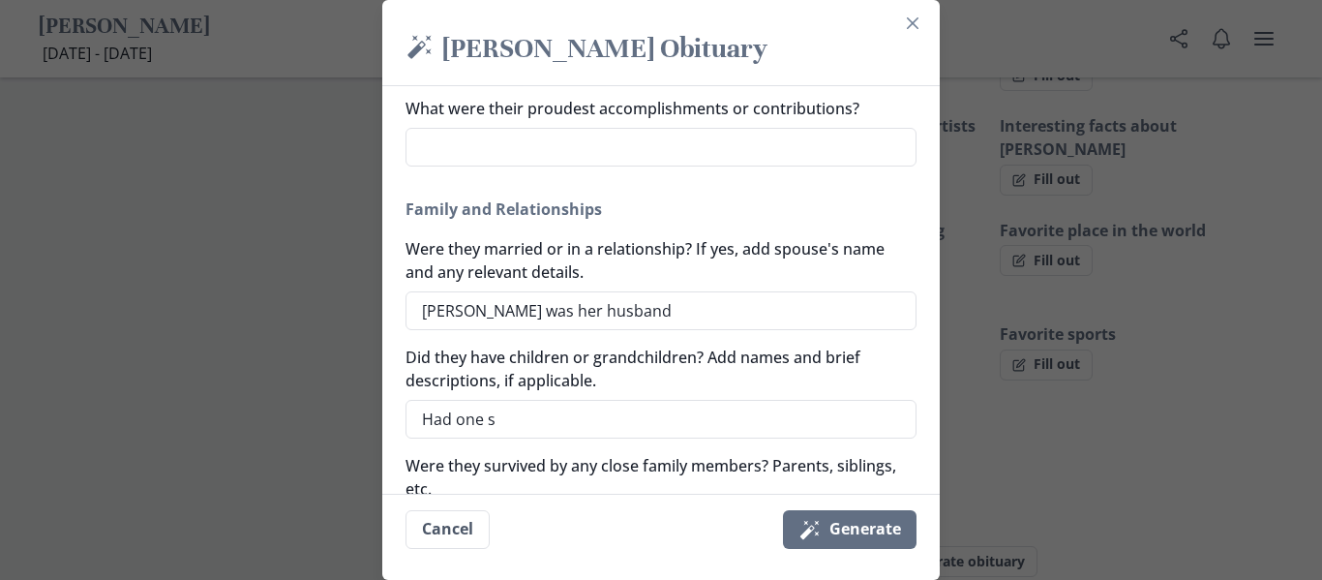
type textarea "x"
type textarea "Had one son"
type textarea "x"
type textarea "Had one son"
type textarea "x"
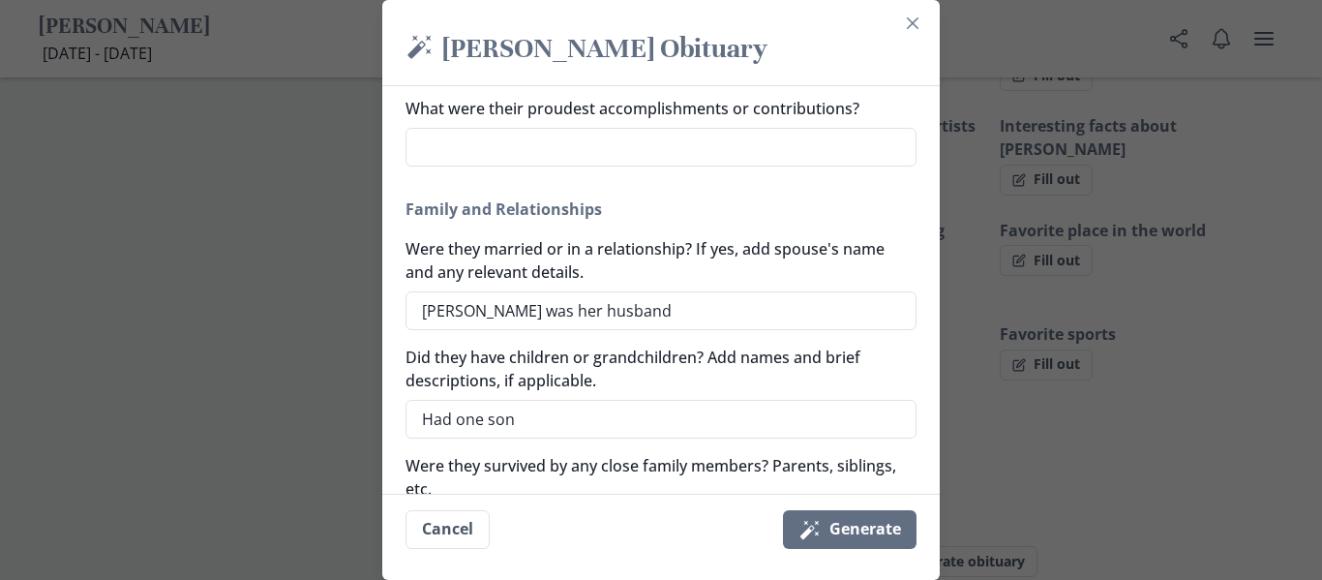
type textarea "Had one son n"
type textarea "x"
type textarea "Had one son na"
type textarea "x"
type textarea "Had one son nam"
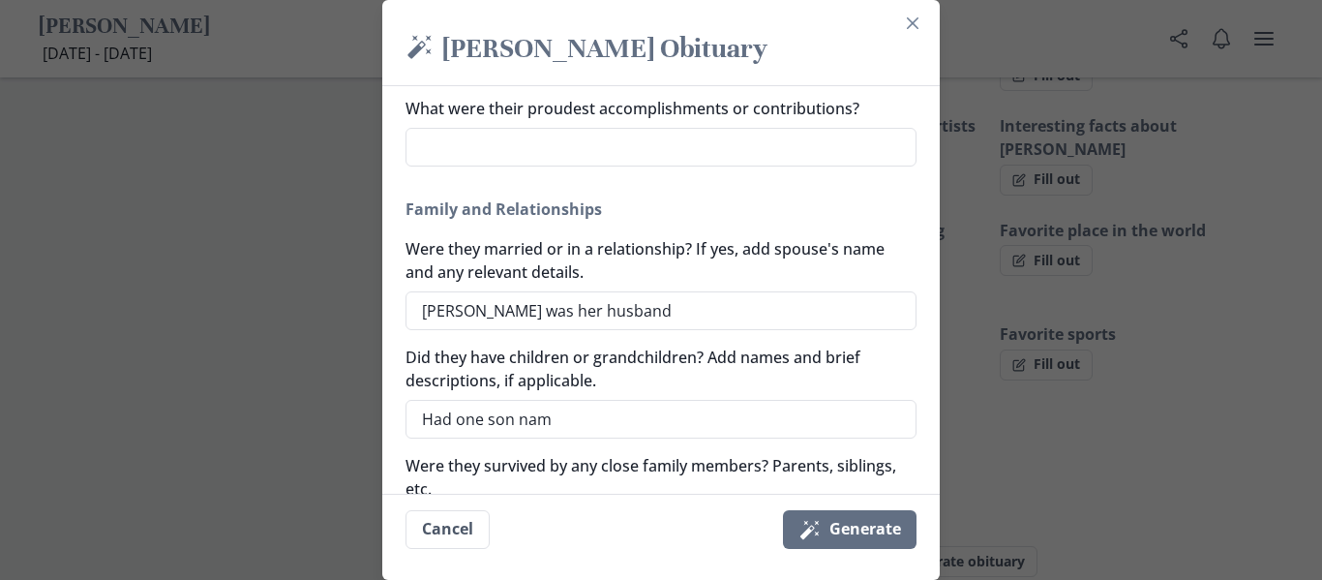
type textarea "x"
type textarea "Had one son name"
type textarea "x"
type textarea "Had one son named"
type textarea "x"
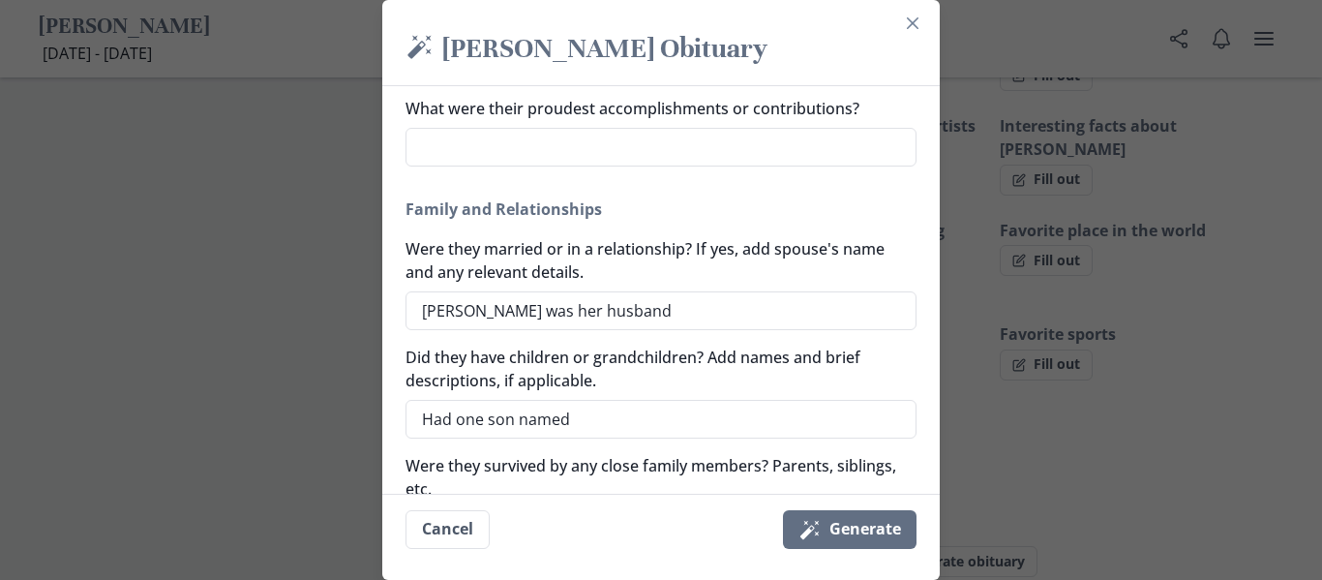
type textarea "Had one son named"
type textarea "x"
type textarea "Had one son named j"
type textarea "x"
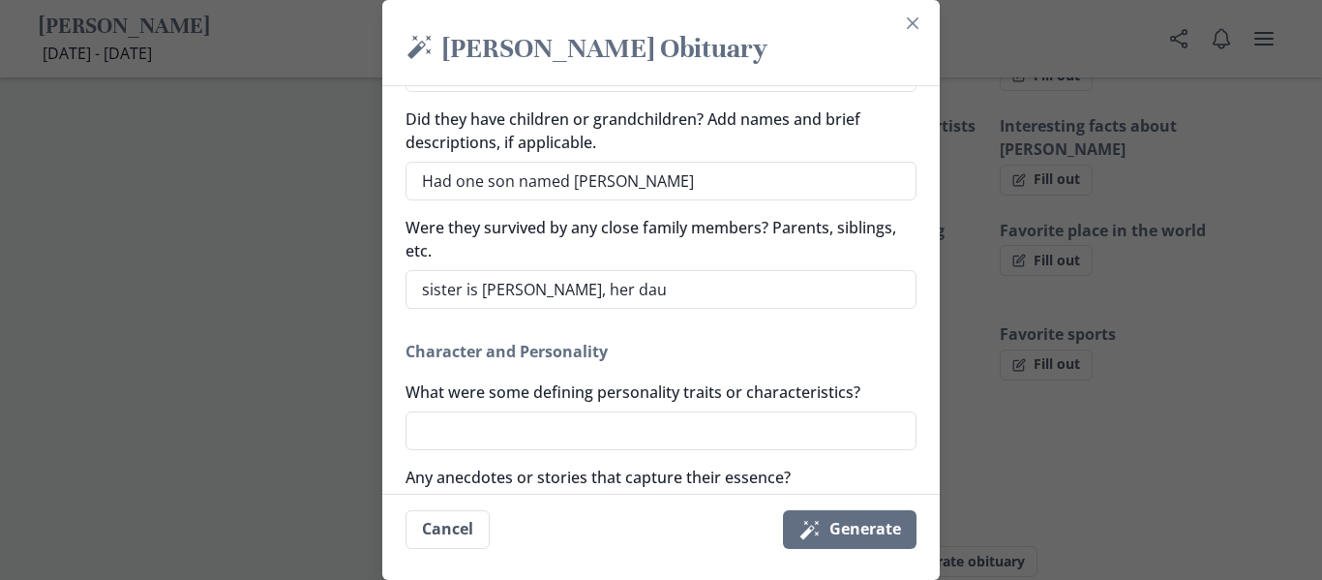
drag, startPoint x: 697, startPoint y: 171, endPoint x: 188, endPoint y: 236, distance: 513.3
click at [188, 236] on div "Magic wand [PERSON_NAME] Obituary Generate a simple and beautiful obituary for …" at bounding box center [661, 290] width 1322 height 580
click at [496, 183] on textarea "two daughters [PERSON_NAME] and" at bounding box center [661, 181] width 511 height 39
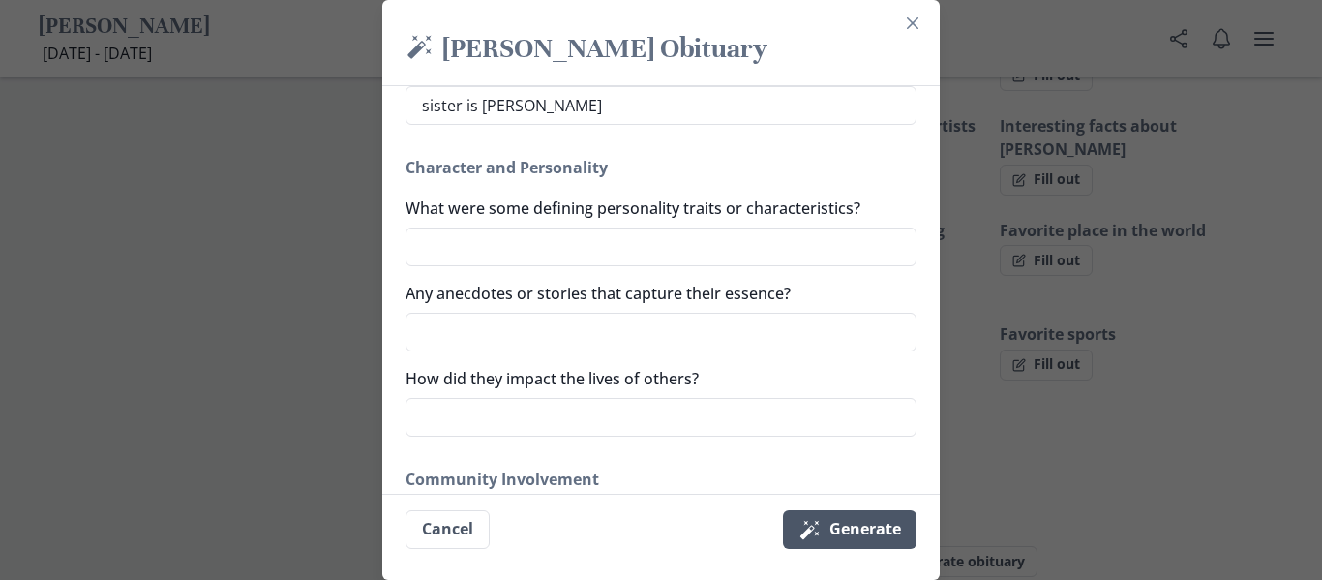
click at [833, 522] on button "Magic wand Generate" at bounding box center [850, 529] width 134 height 39
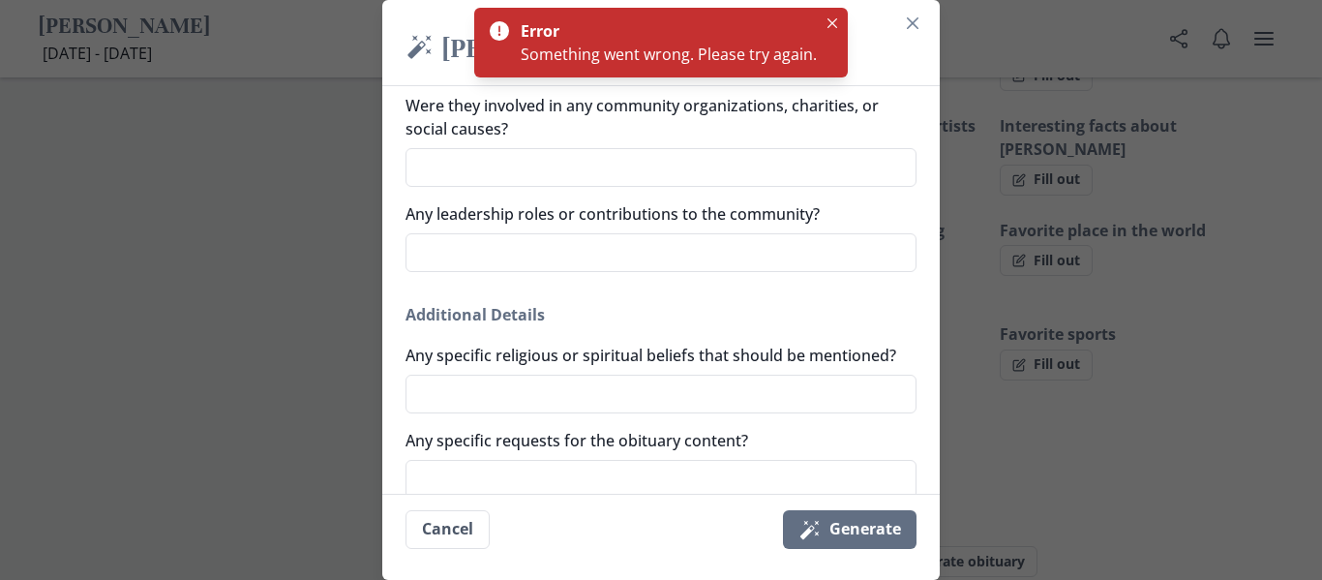
scroll to position [1407, 0]
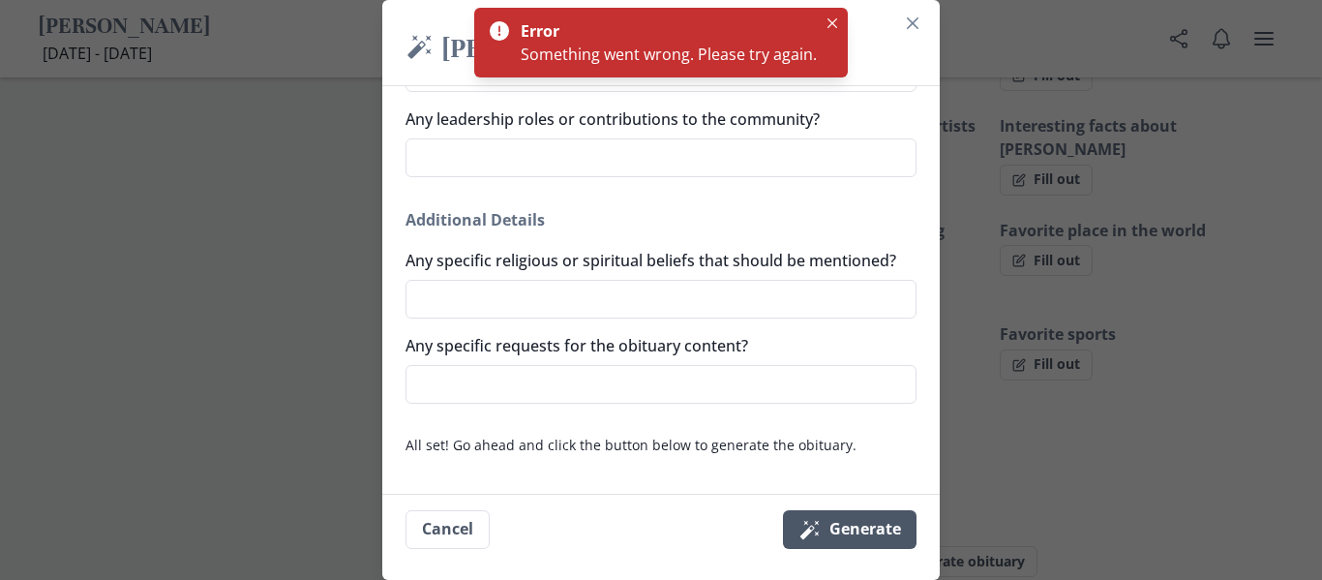
click at [870, 523] on button "Magic wand Generate" at bounding box center [850, 529] width 134 height 39
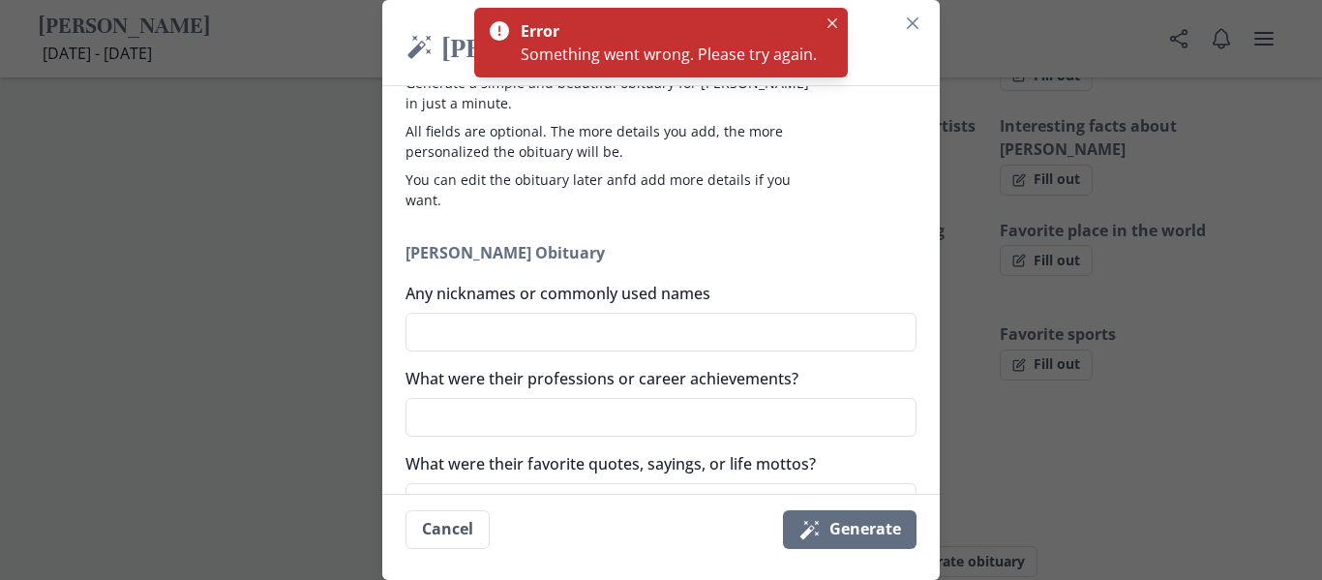
scroll to position [0, 0]
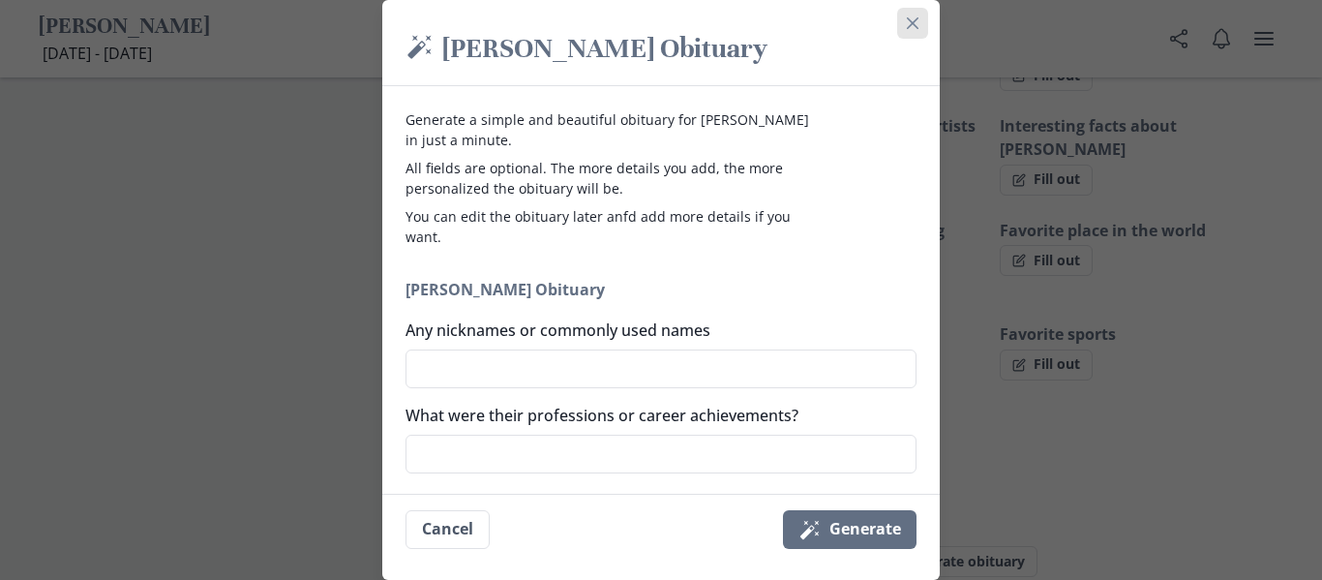
click at [903, 29] on button "Close" at bounding box center [912, 23] width 31 height 31
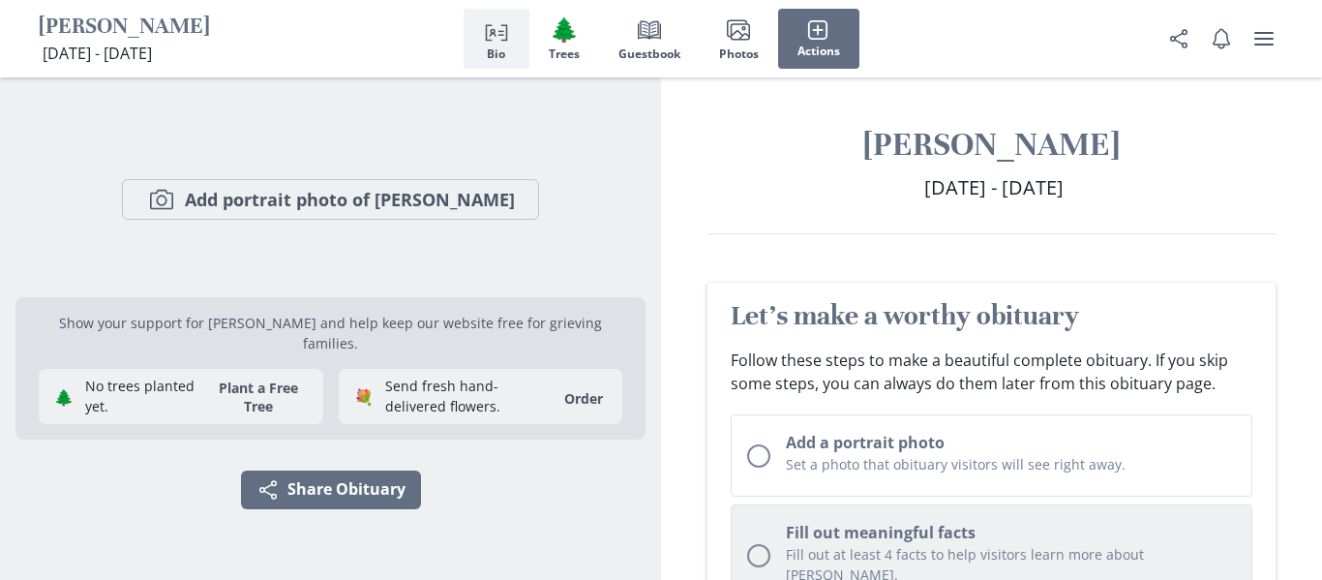
click at [846, 514] on button "Fill out meaningful facts Fill out at least 4 facts to help visitors learn more…" at bounding box center [992, 555] width 522 height 103
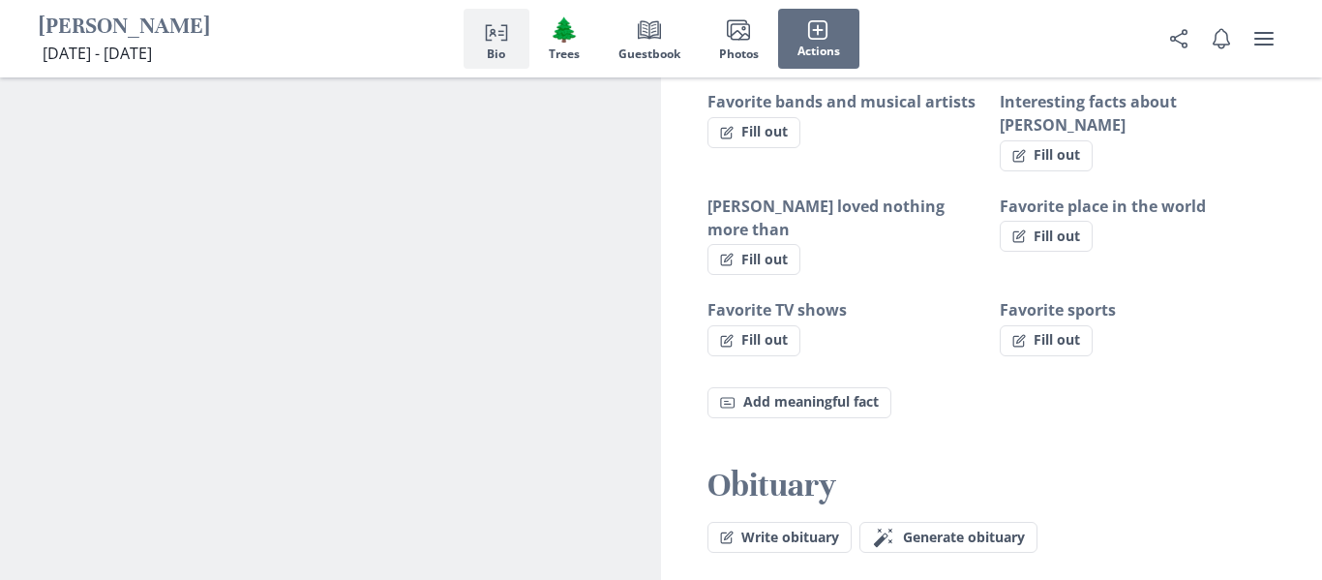
scroll to position [1489, 0]
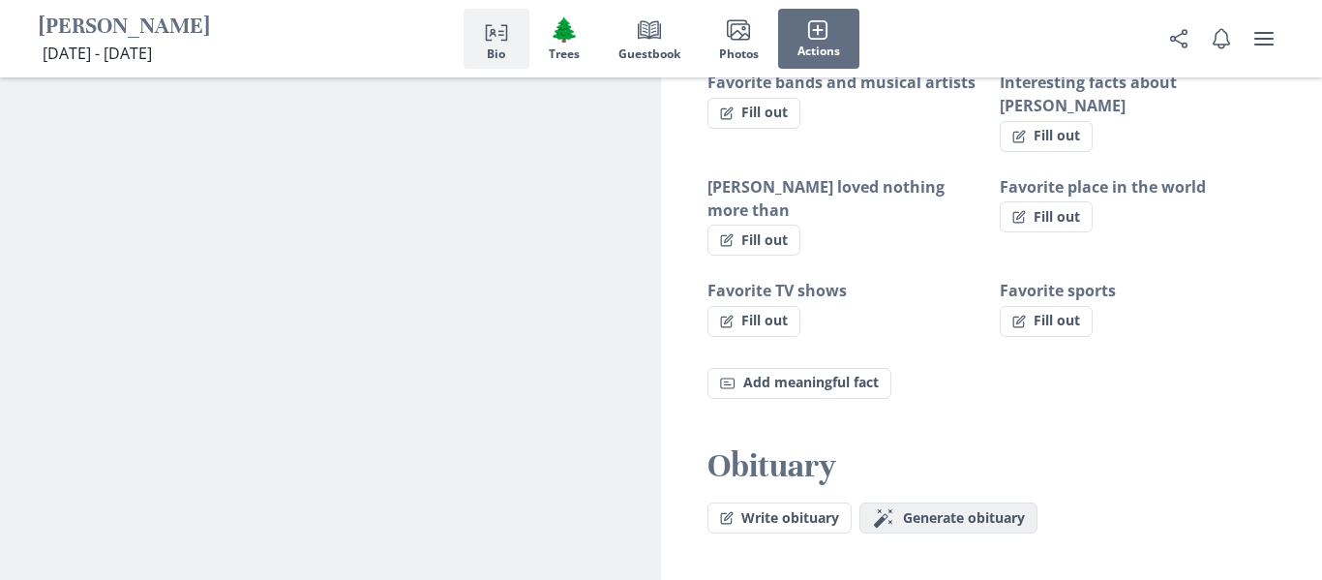
click at [953, 510] on span "Generate obituary" at bounding box center [964, 518] width 122 height 16
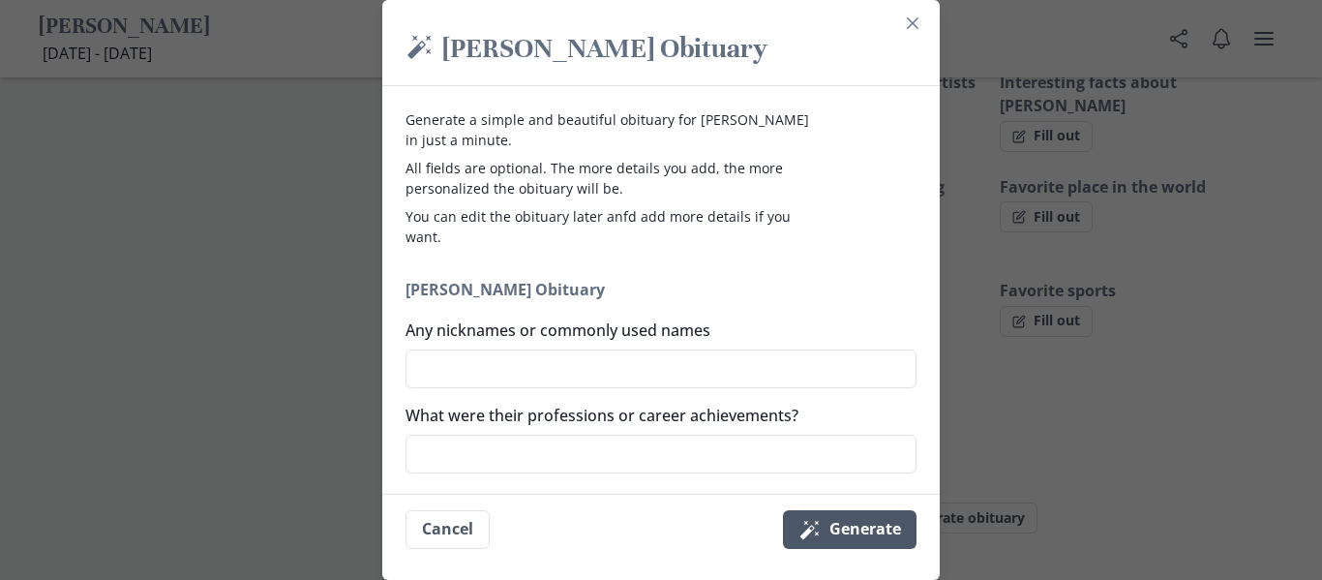
click at [868, 538] on button "Magic wand Generate" at bounding box center [850, 529] width 134 height 39
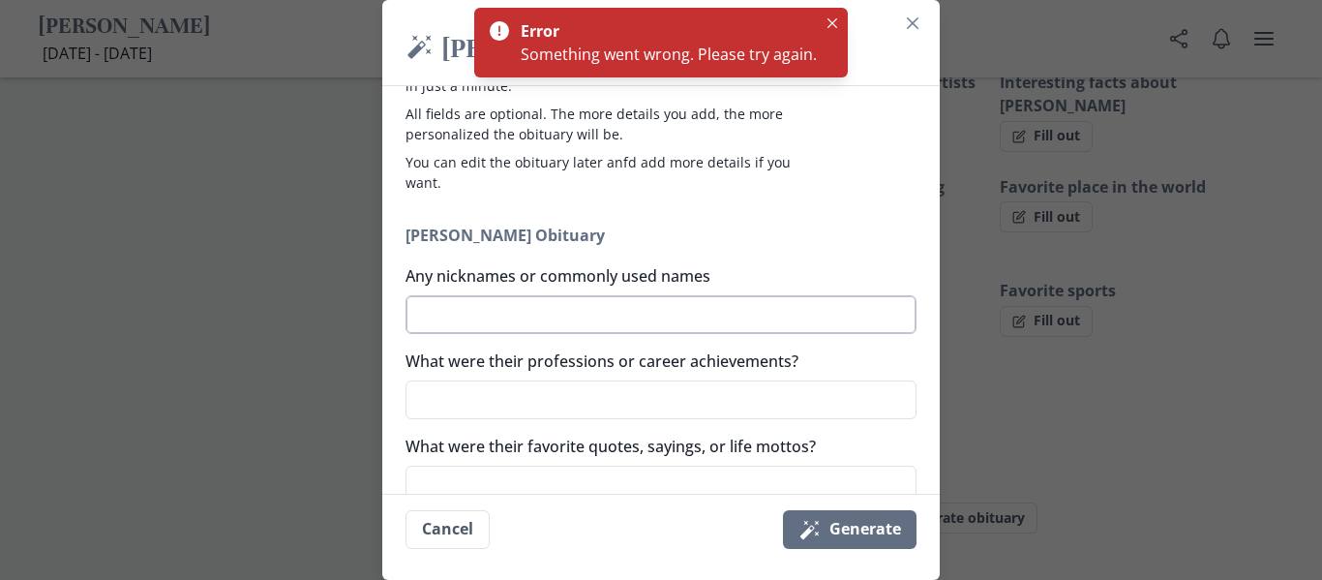
scroll to position [0, 0]
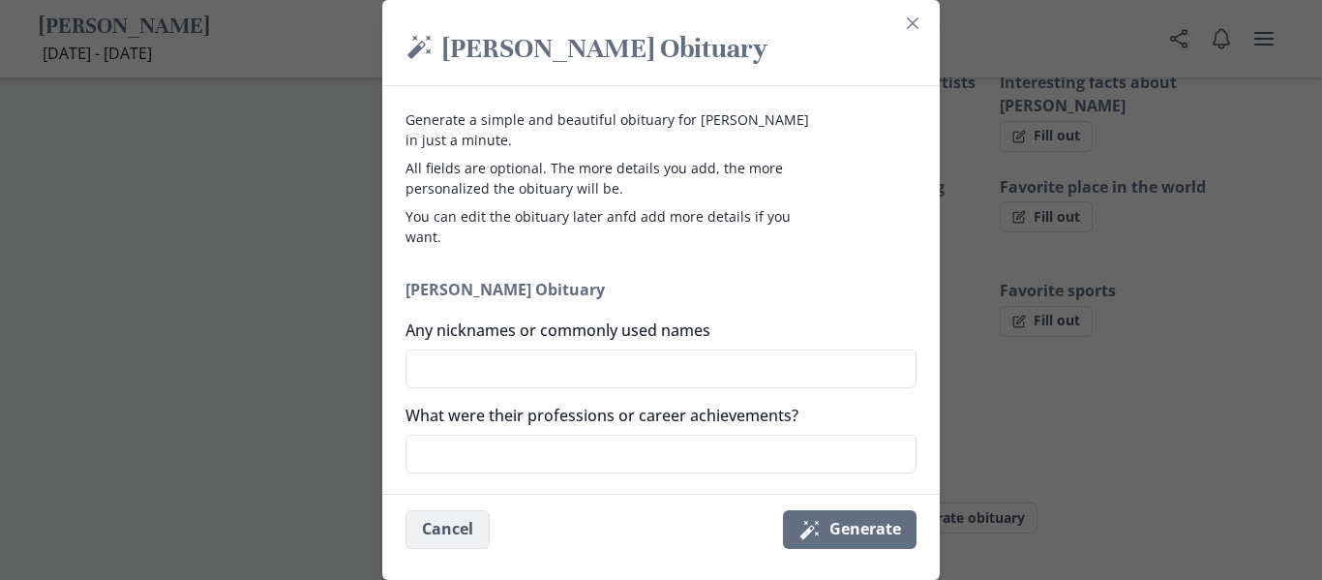
click at [424, 532] on button "Cancel" at bounding box center [448, 529] width 84 height 39
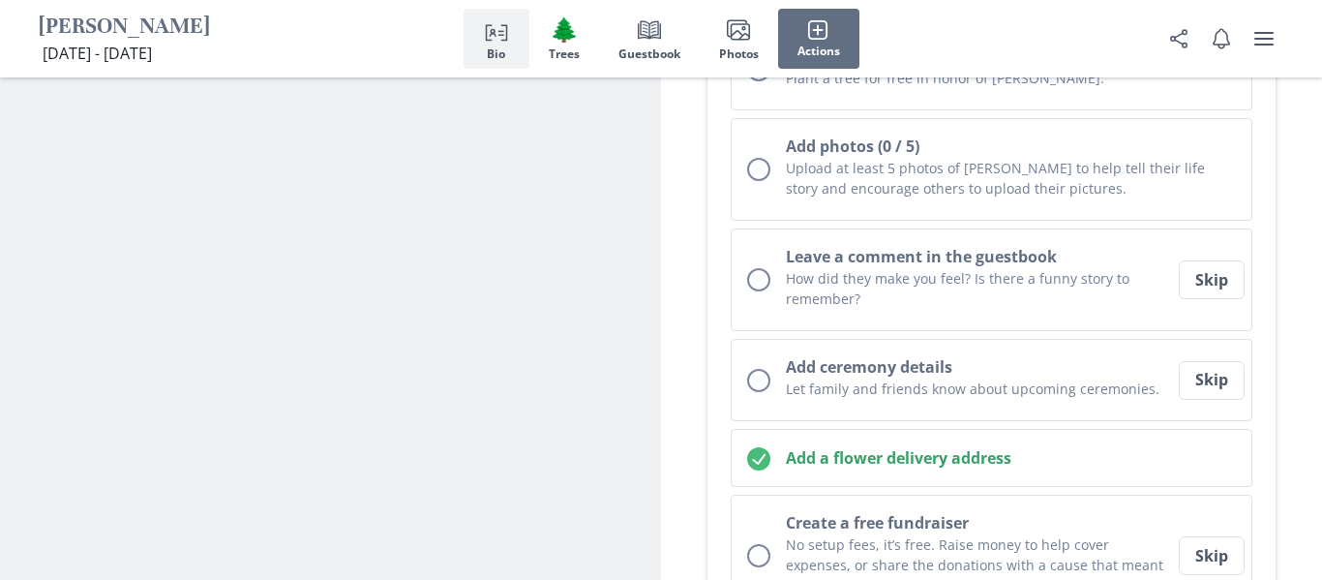
scroll to position [604, 0]
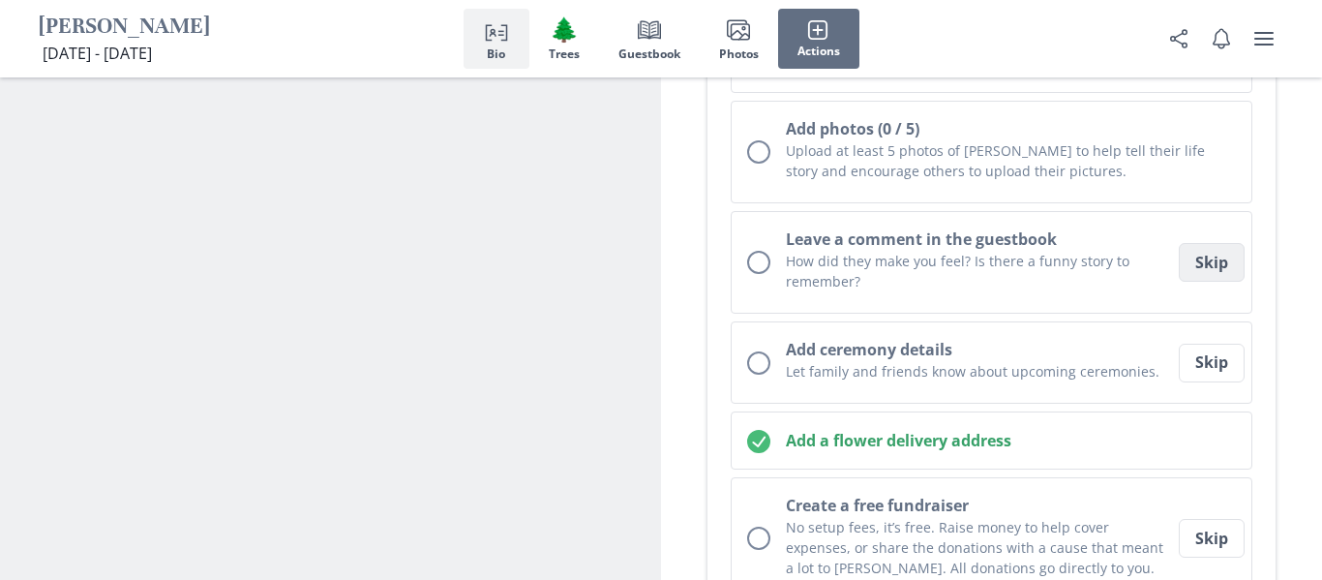
click at [1225, 243] on button "Skip" at bounding box center [1212, 262] width 66 height 39
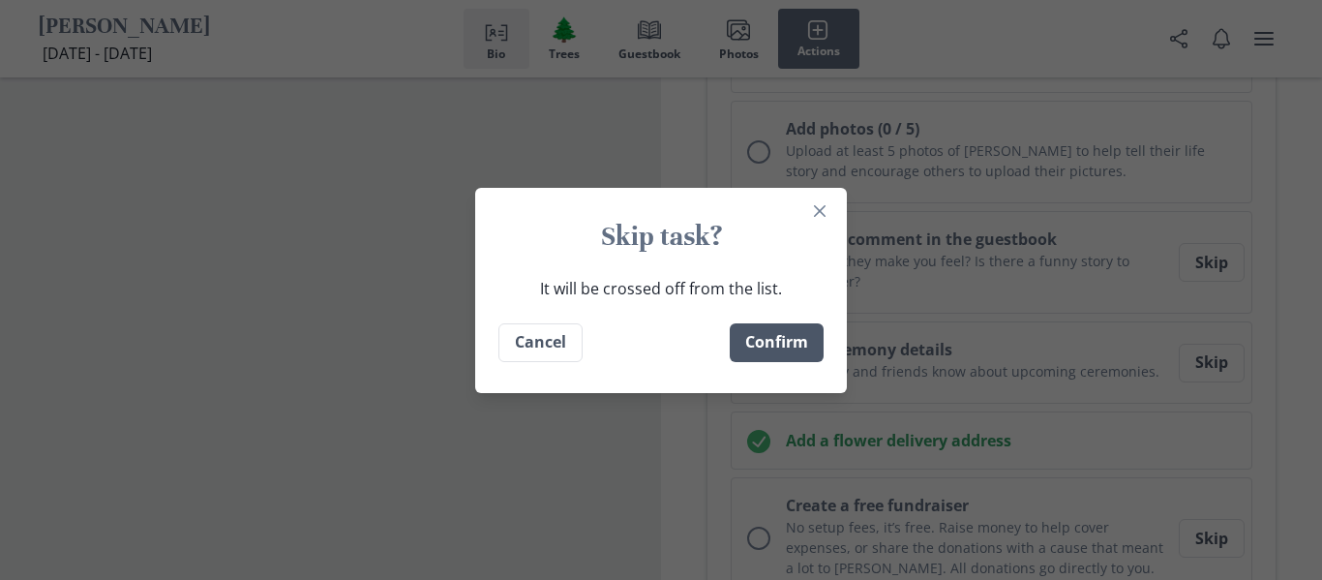
click at [808, 330] on button "Confirm" at bounding box center [777, 342] width 94 height 39
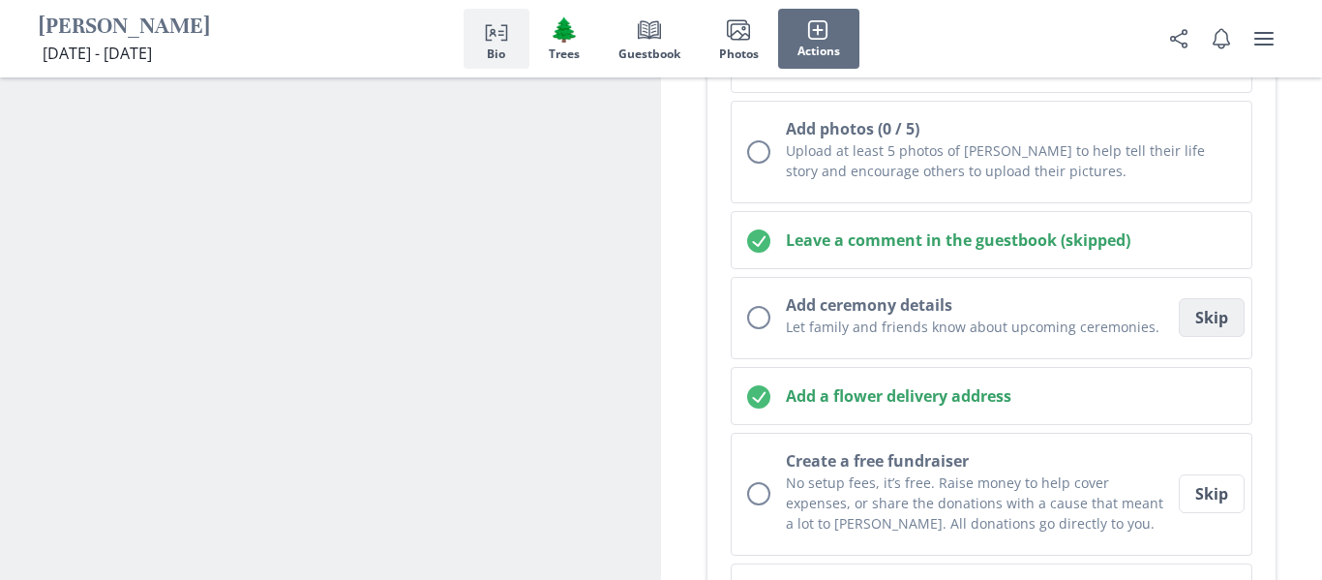
click at [1239, 298] on button "Skip" at bounding box center [1212, 317] width 66 height 39
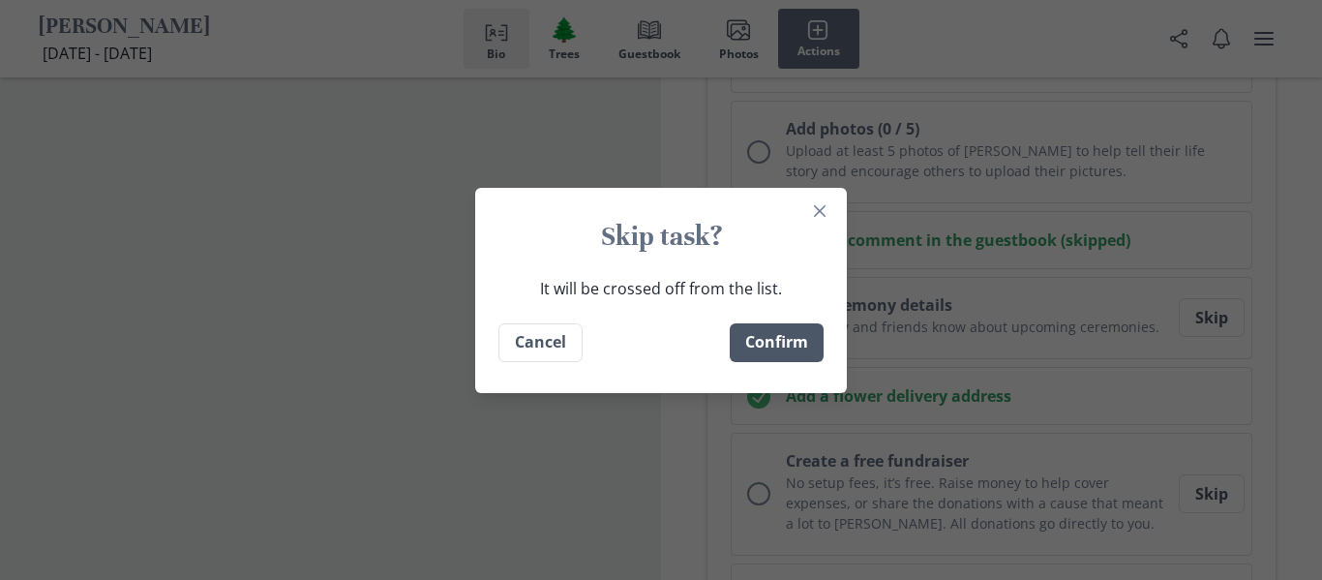
click at [771, 348] on button "Confirm" at bounding box center [777, 342] width 94 height 39
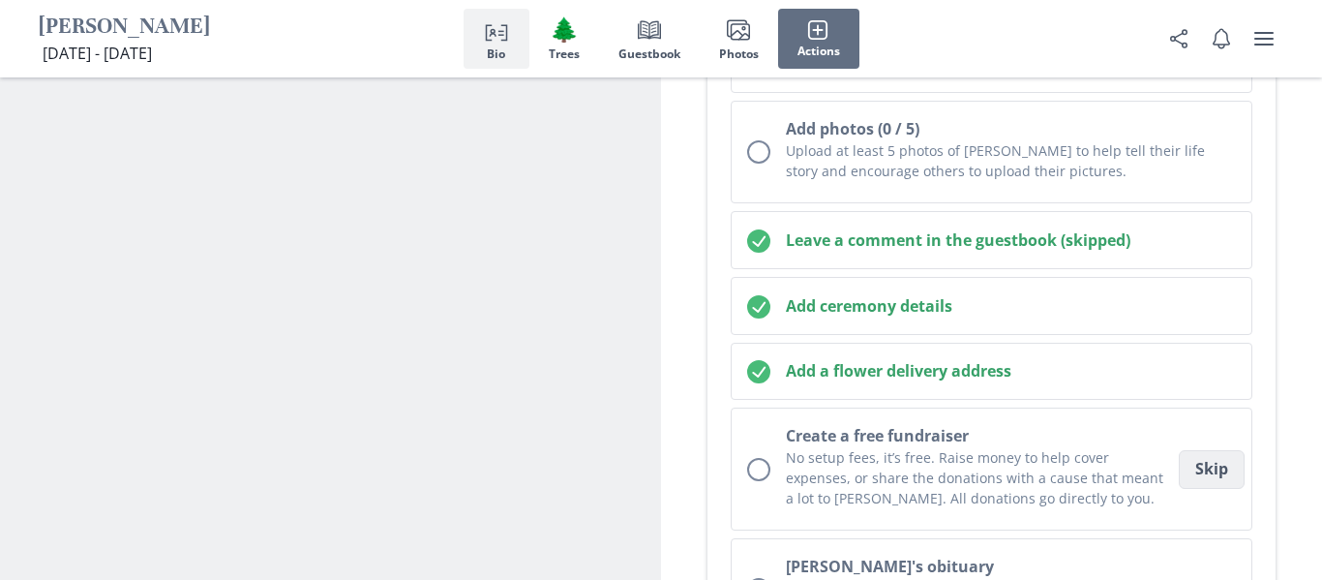
click at [1205, 450] on button "Skip" at bounding box center [1212, 469] width 66 height 39
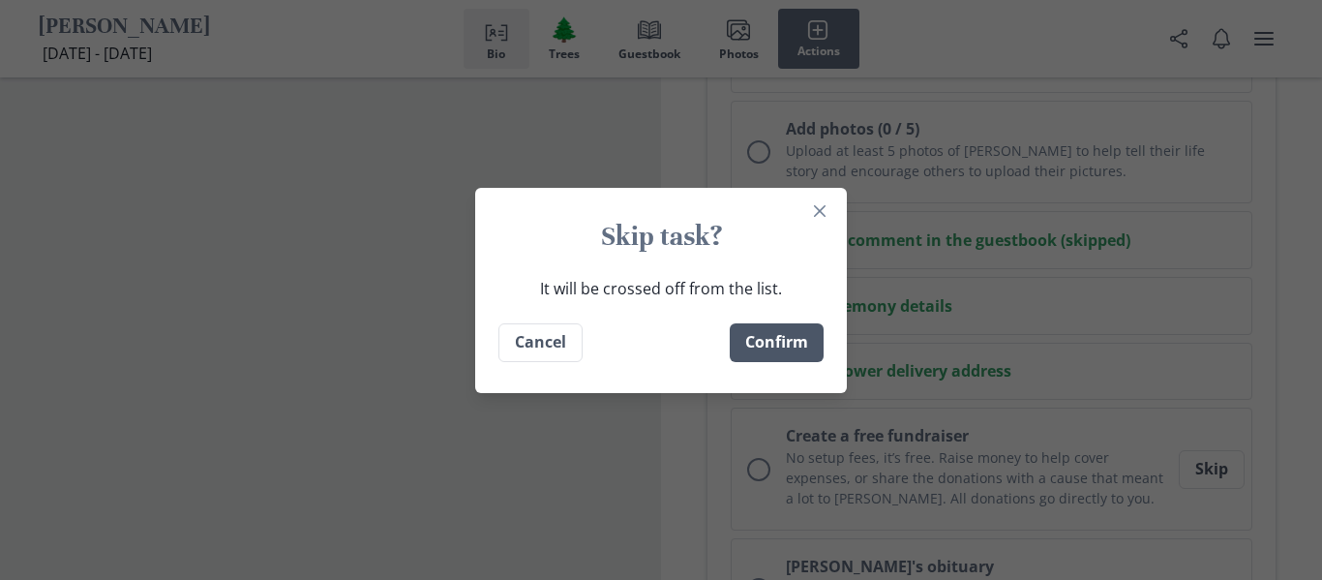
click at [798, 351] on button "Confirm" at bounding box center [777, 342] width 94 height 39
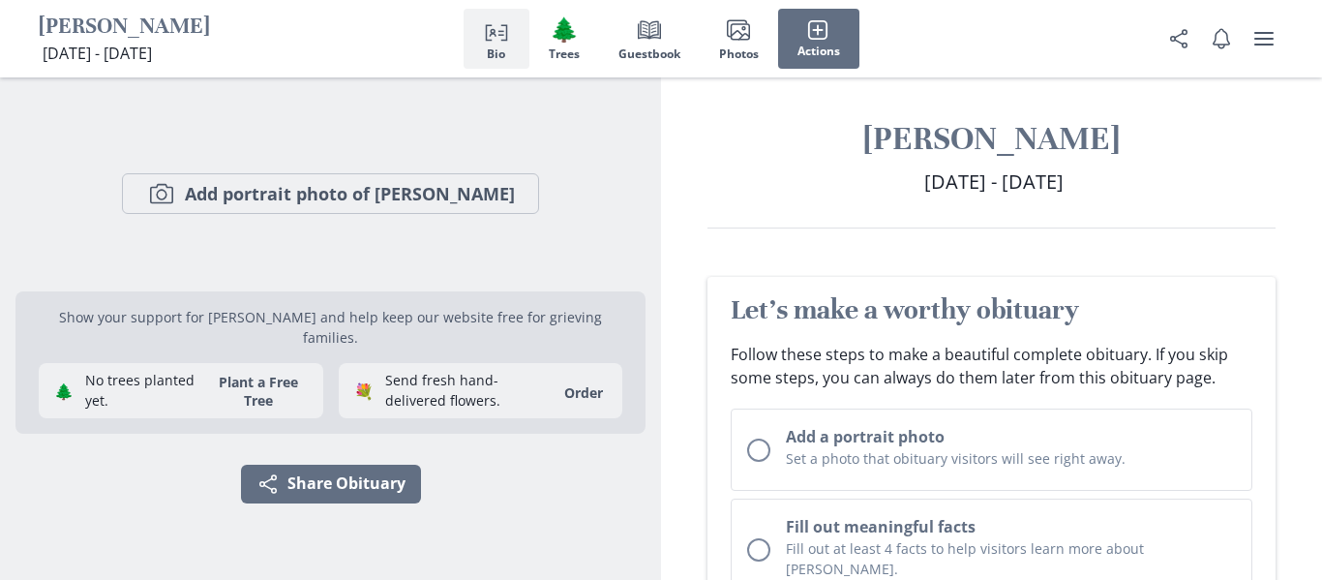
scroll to position [0, 0]
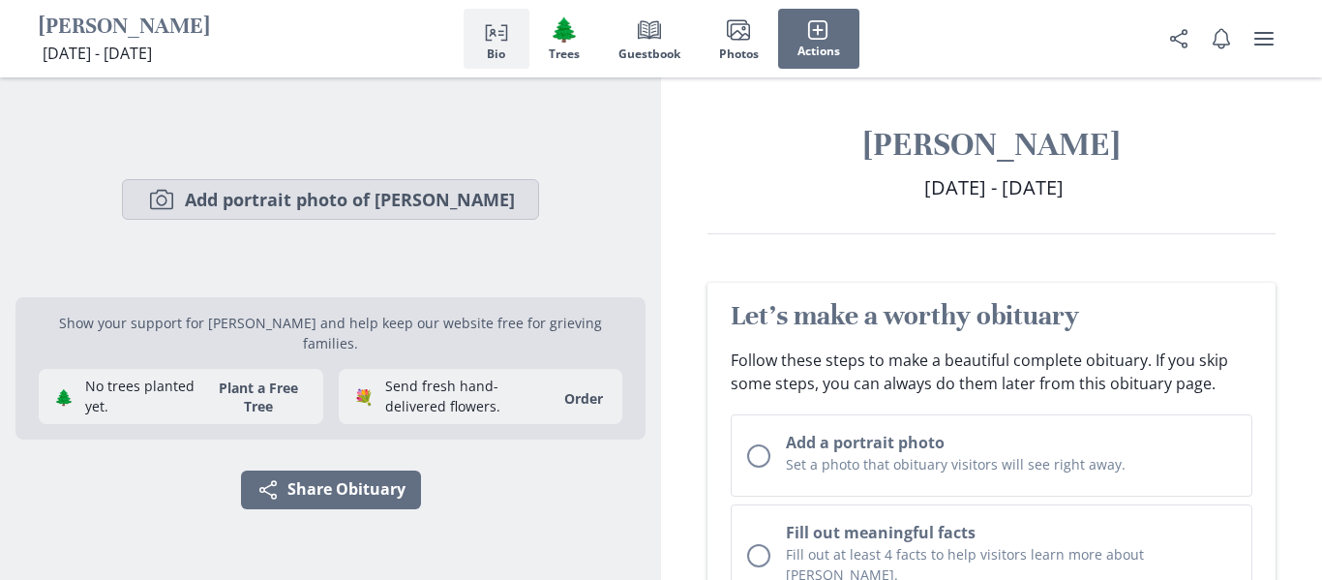
click at [409, 211] on button "Camera Add portrait photo of [PERSON_NAME]" at bounding box center [330, 199] width 417 height 41
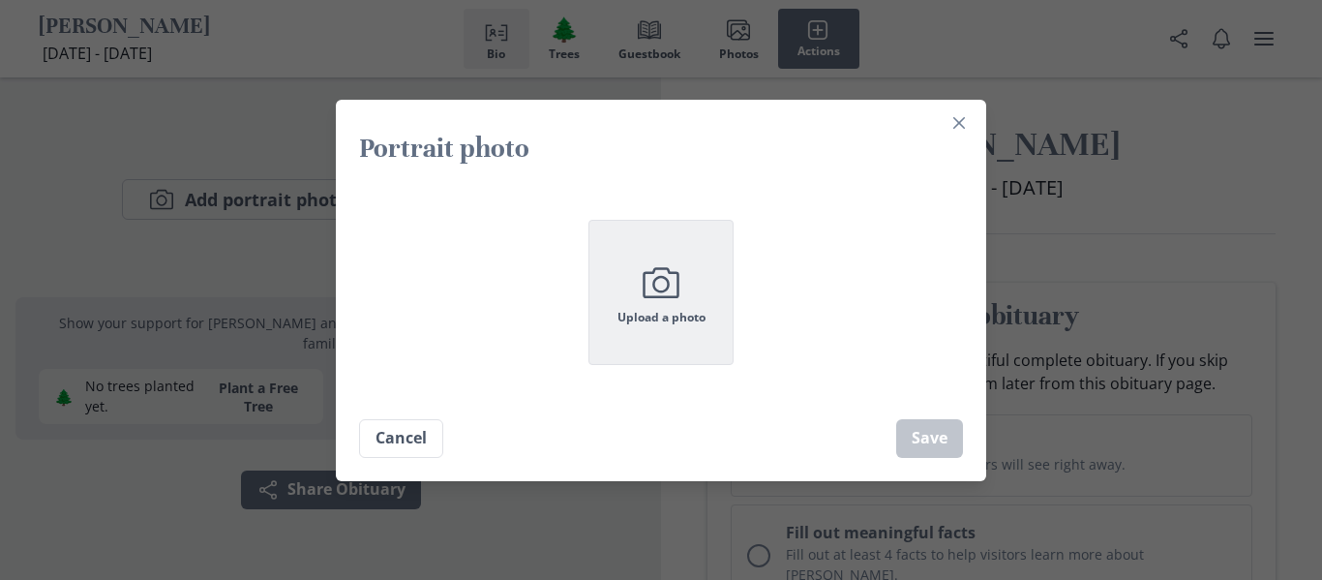
click at [685, 333] on button "Camera Upload a photo" at bounding box center [661, 292] width 145 height 145
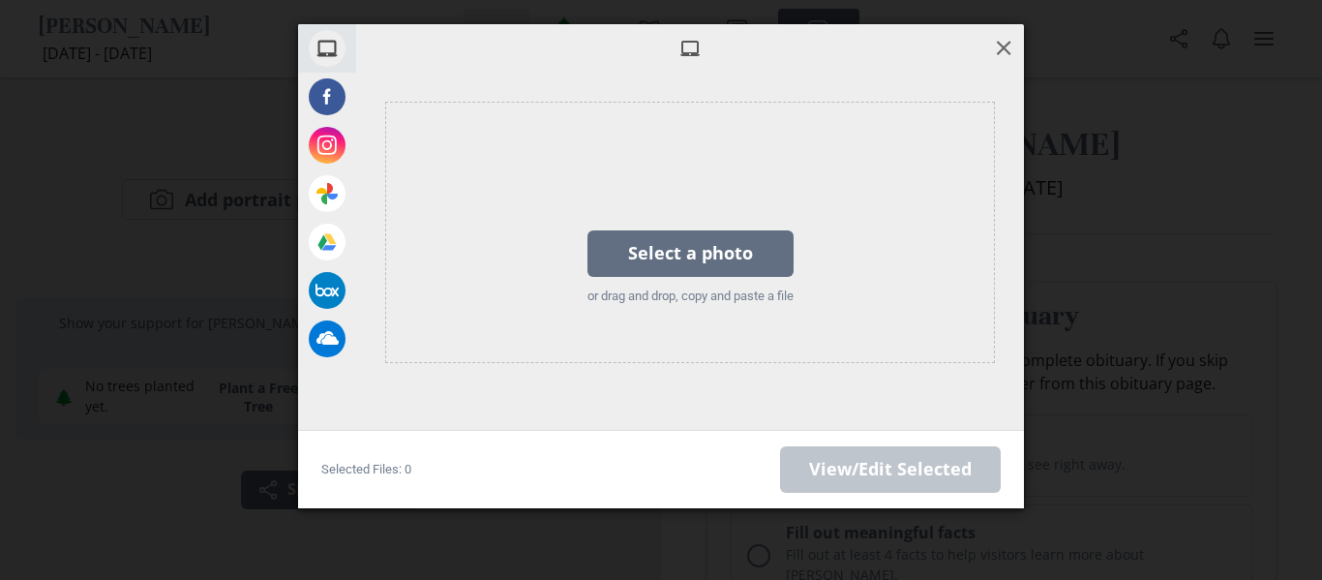
click at [1005, 37] on span at bounding box center [1003, 47] width 21 height 21
